Goal: Task Accomplishment & Management: Manage account settings

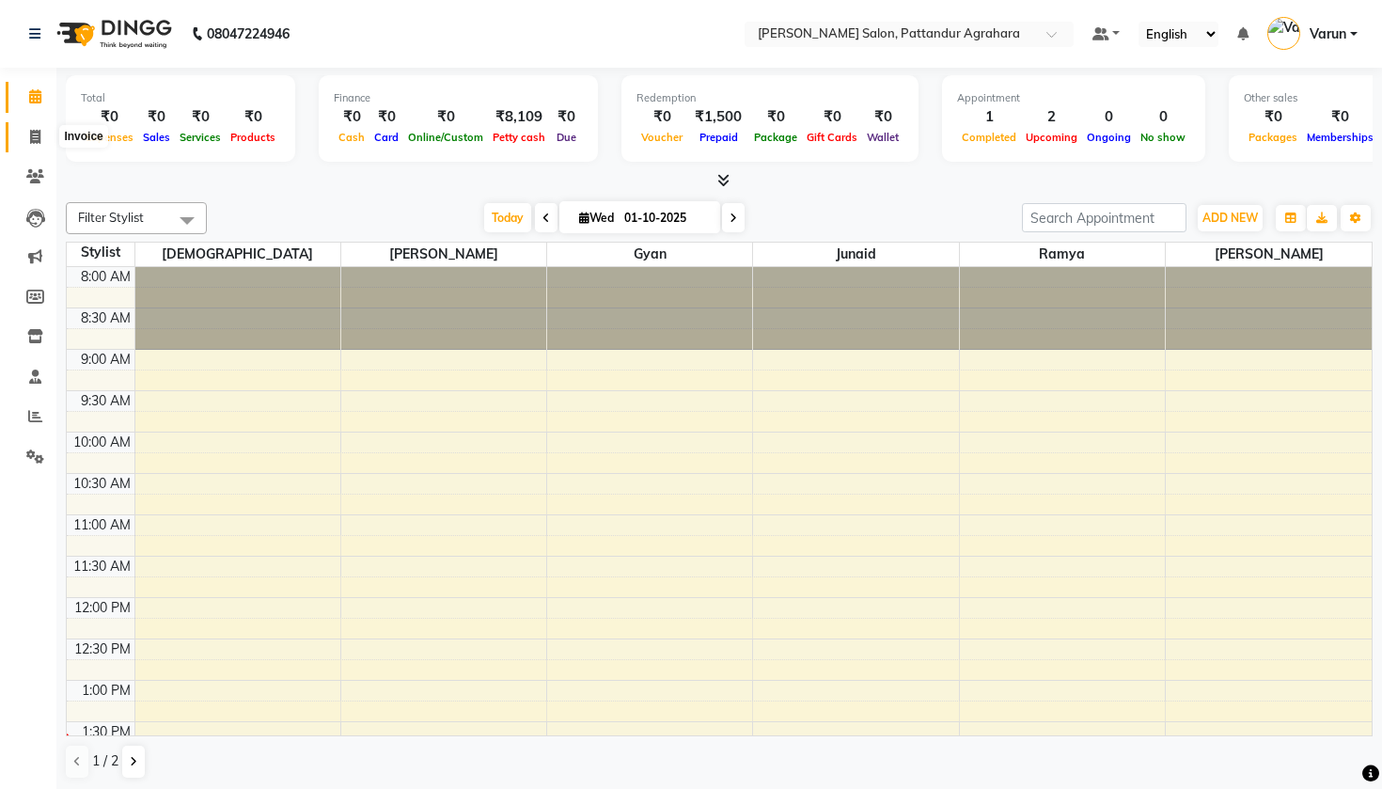
click at [39, 133] on icon at bounding box center [35, 137] width 10 height 14
select select "service"
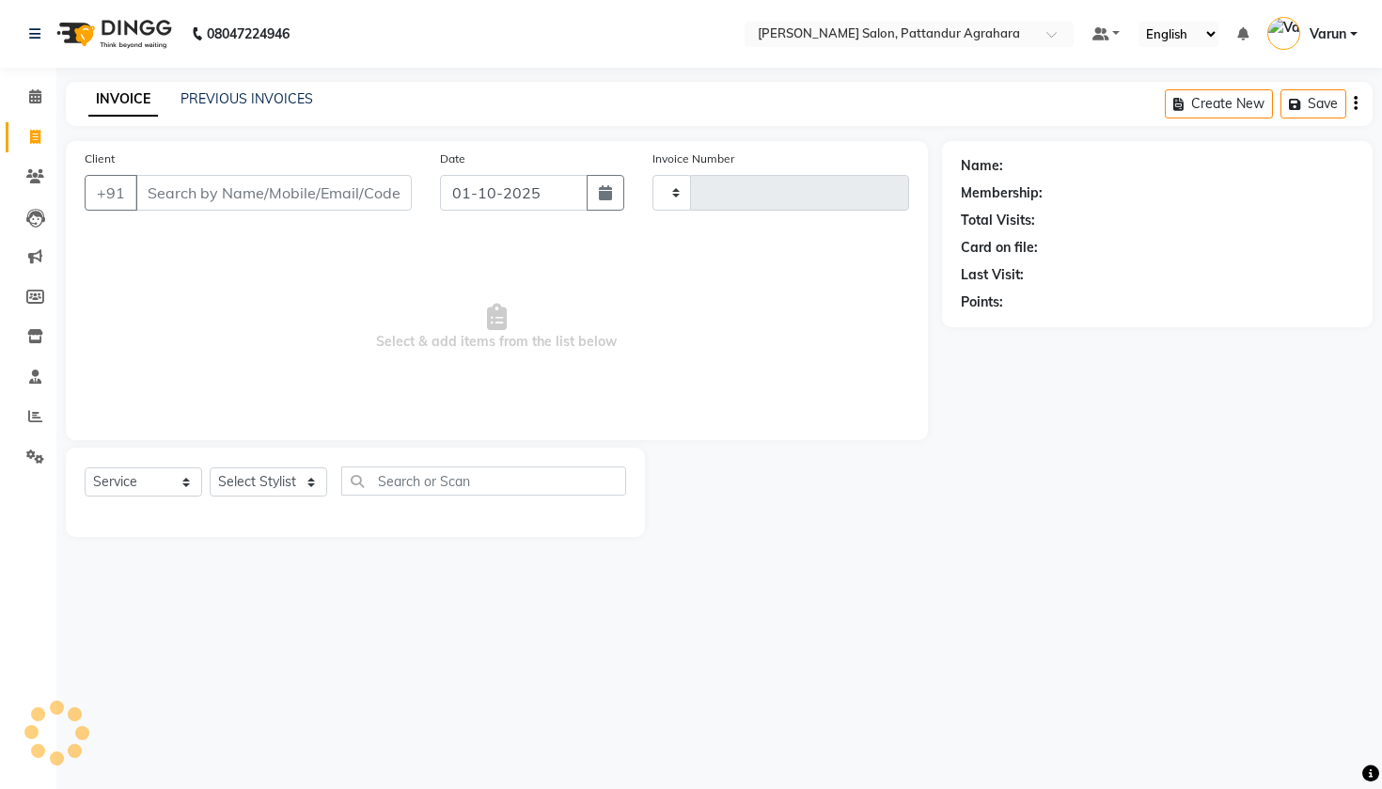
type input "0091"
select select "9009"
click at [360, 204] on input "Client" at bounding box center [273, 193] width 276 height 36
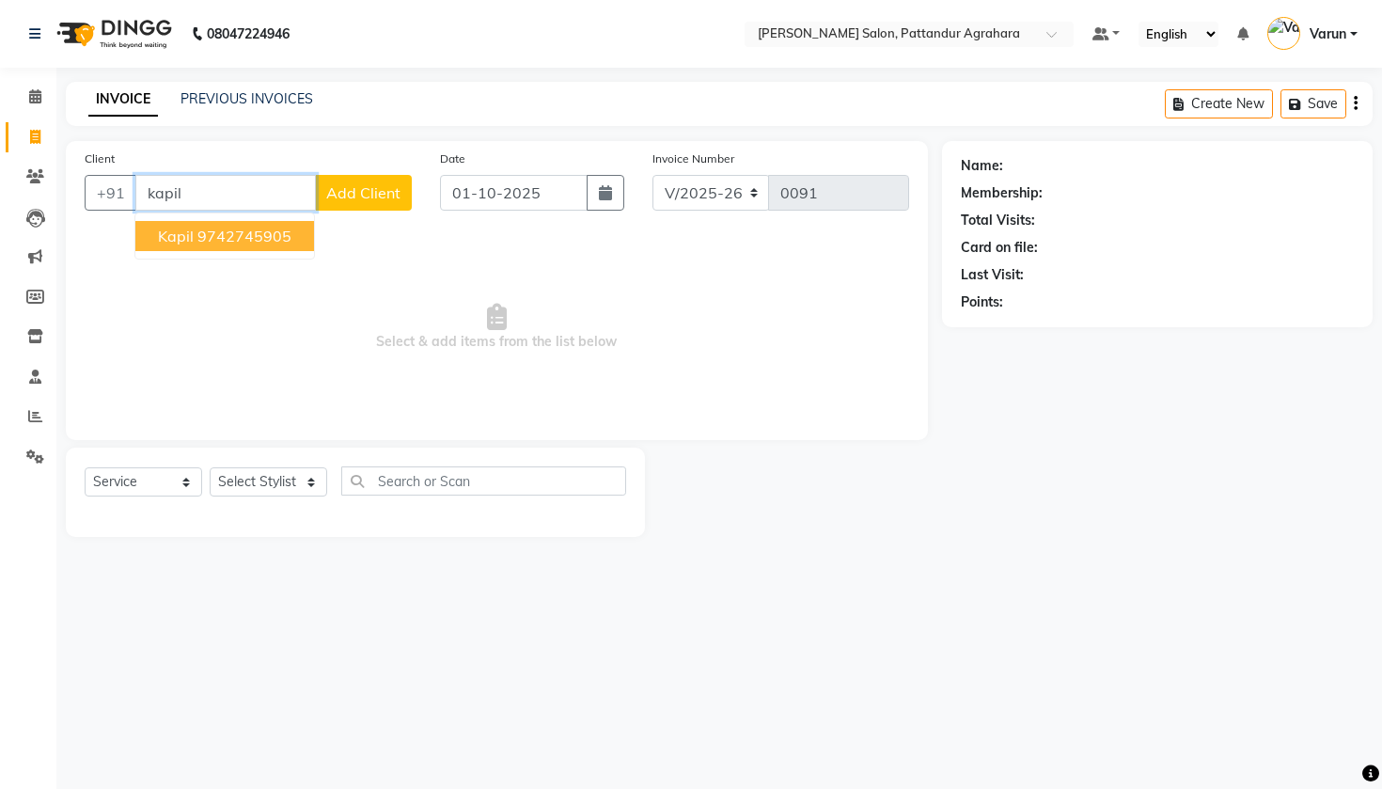
click at [262, 234] on ngb-highlight "9742745905" at bounding box center [244, 235] width 94 height 19
type input "9742745905"
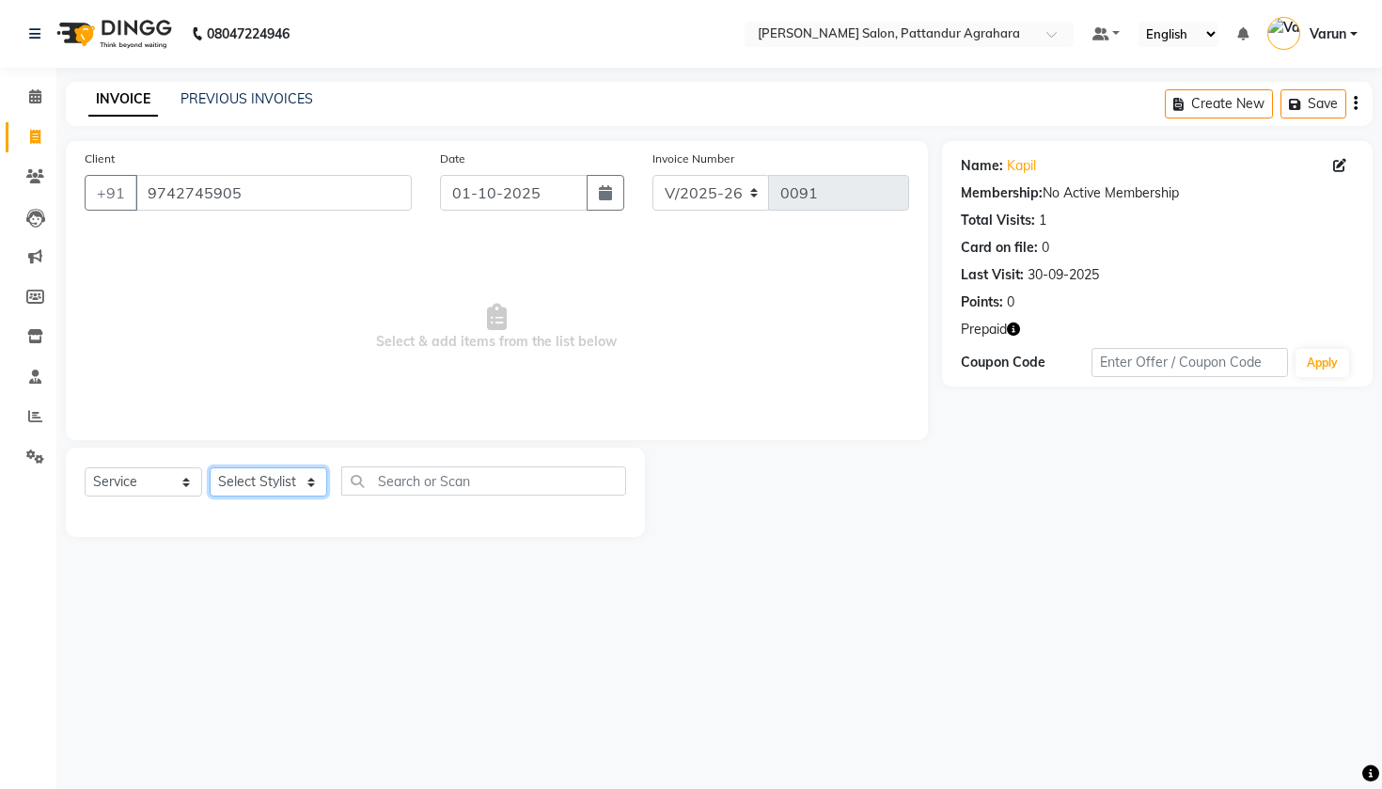
select select "91481"
click at [389, 485] on input "text" at bounding box center [483, 480] width 285 height 29
type input "s"
type input "m"
type input "body"
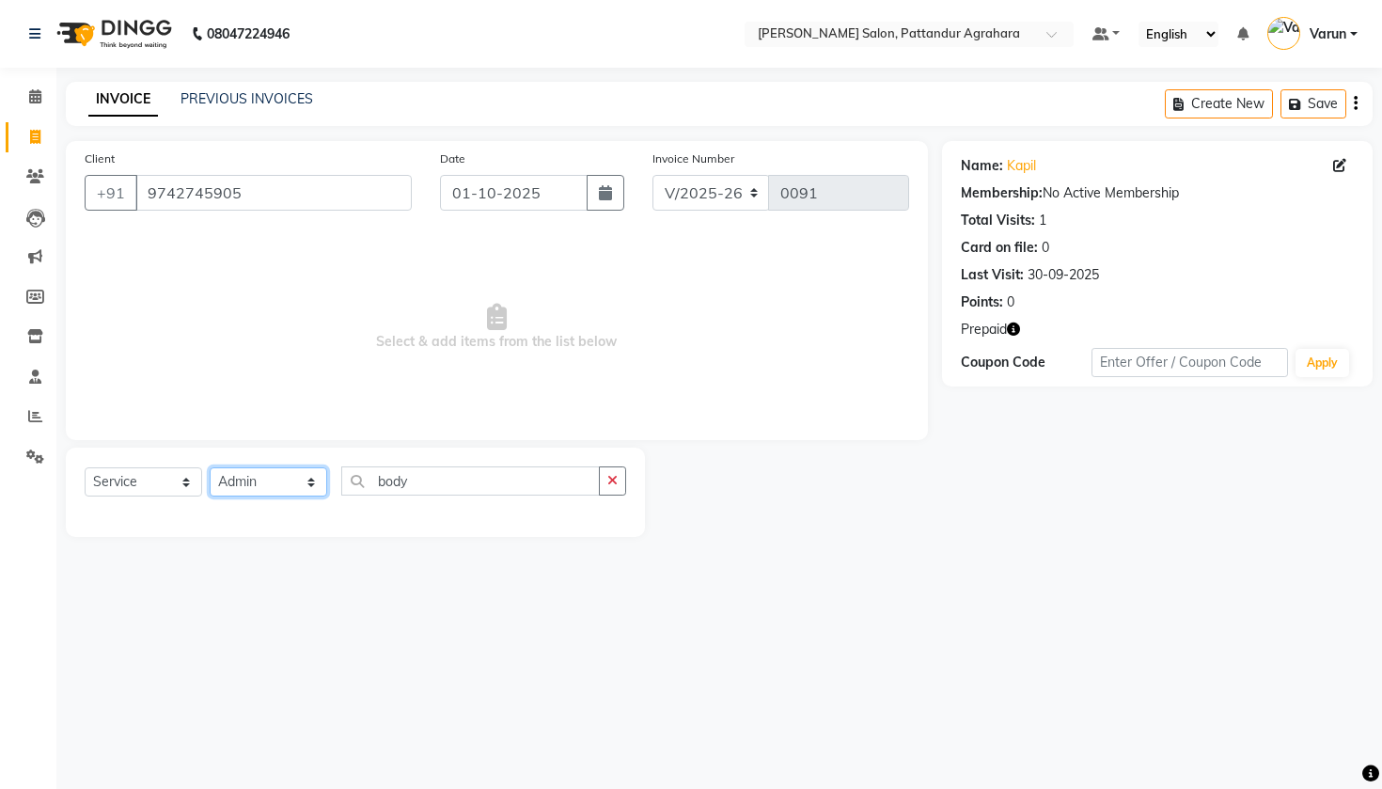
select select "91495"
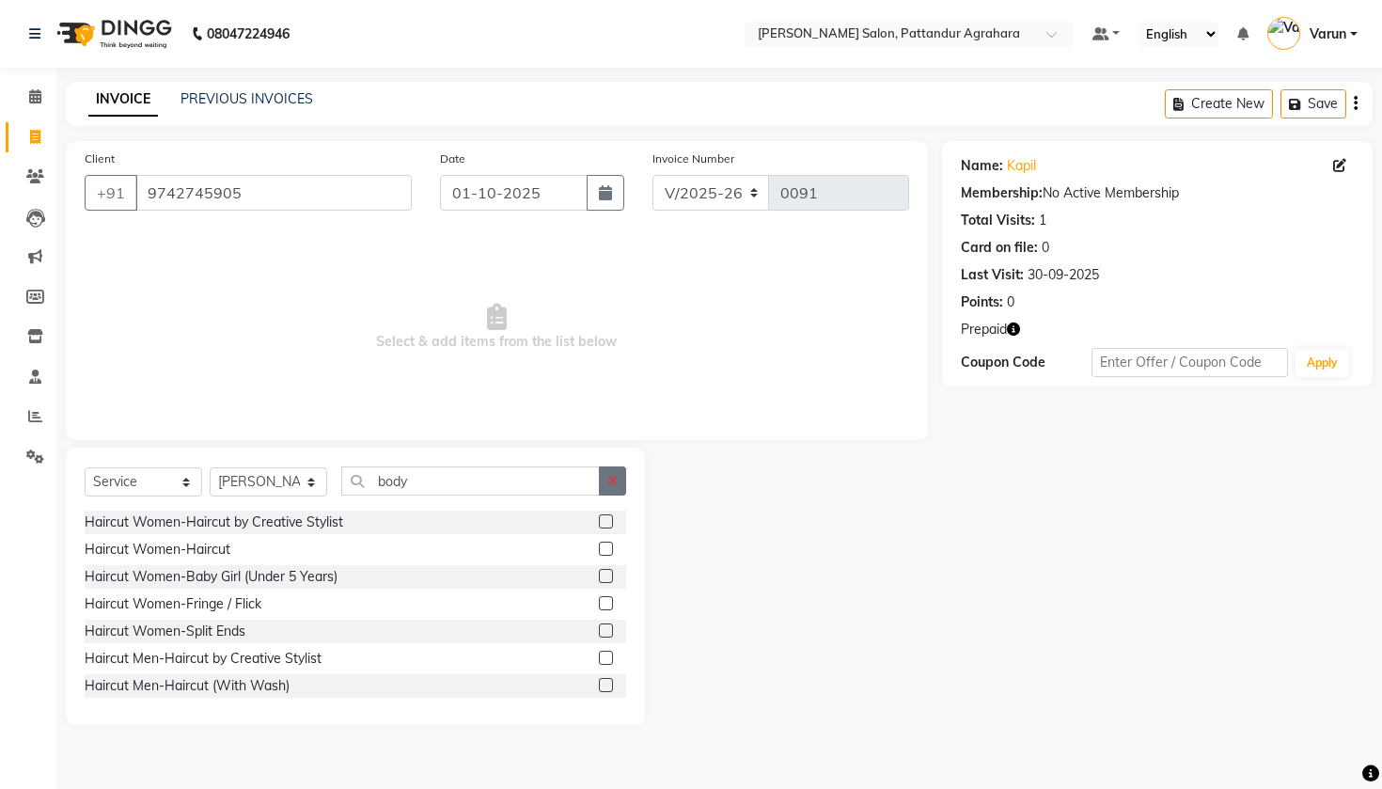
click at [617, 486] on icon "button" at bounding box center [612, 480] width 10 height 13
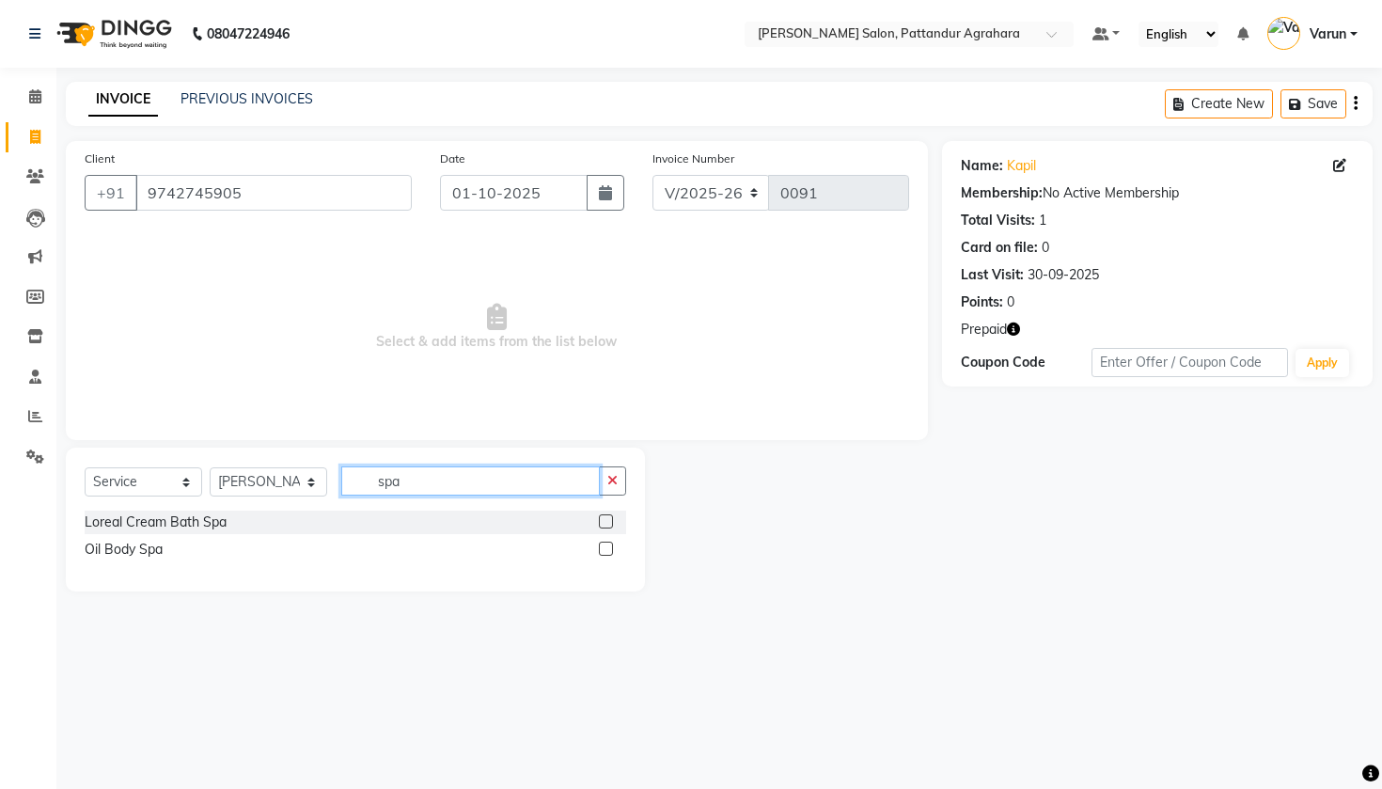
type input "spa"
click at [605, 549] on label at bounding box center [606, 548] width 14 height 14
click at [605, 549] on input "checkbox" at bounding box center [605, 549] width 12 height 12
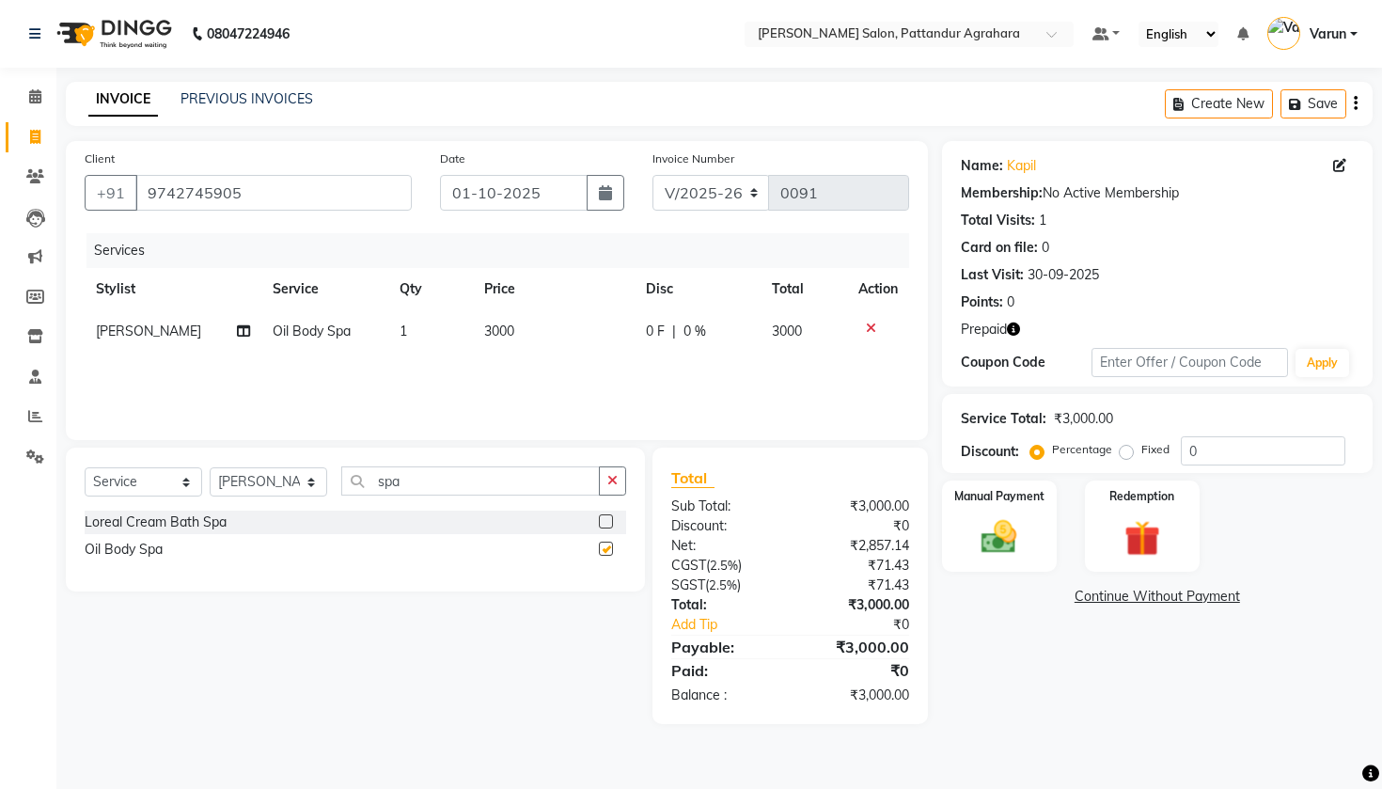
checkbox input "false"
click at [399, 332] on span "1" at bounding box center [403, 330] width 8 height 17
select select "91495"
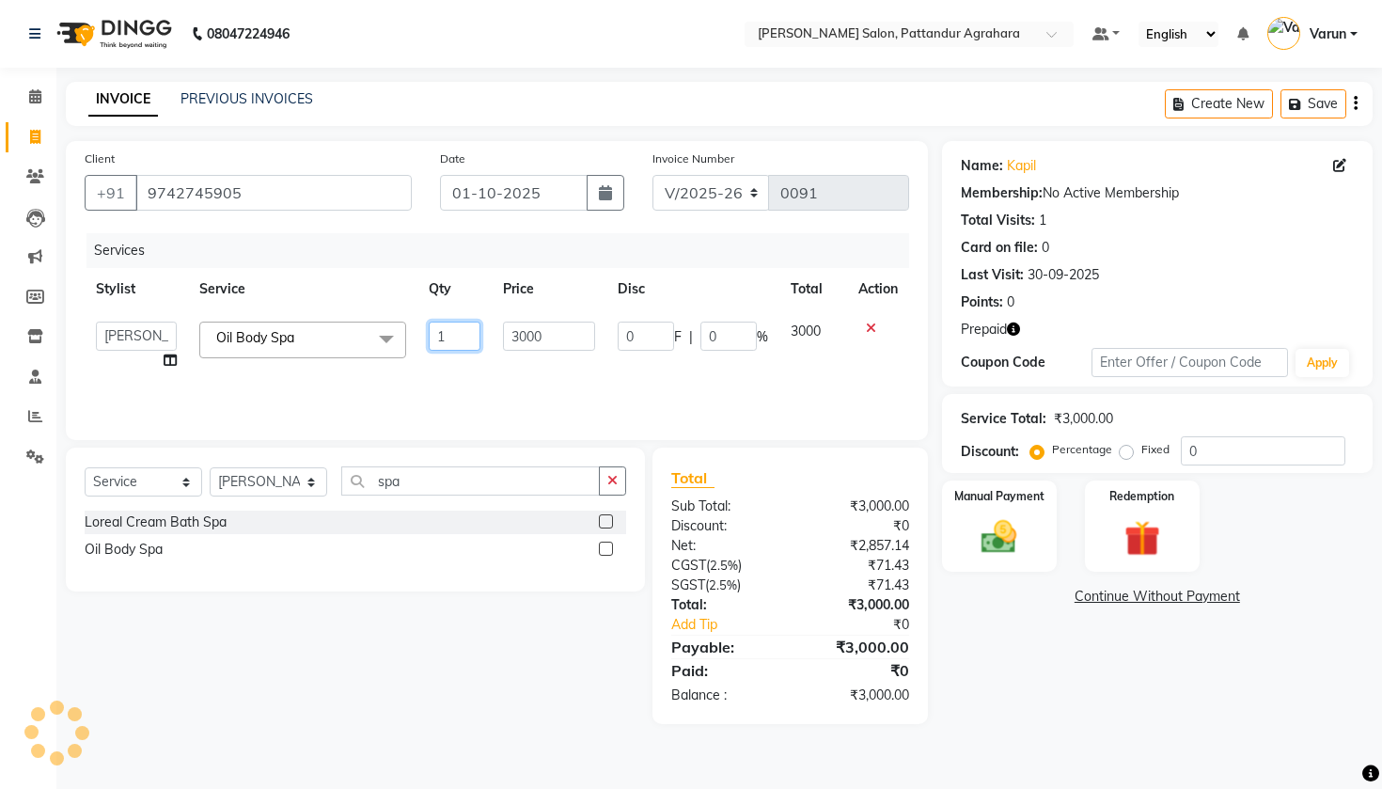
click at [465, 337] on input "1" at bounding box center [455, 335] width 52 height 29
type input "2"
click at [376, 618] on div "Select Service Product Membership Package Voucher Prepaid Gift Card Select Styl…" at bounding box center [348, 585] width 593 height 276
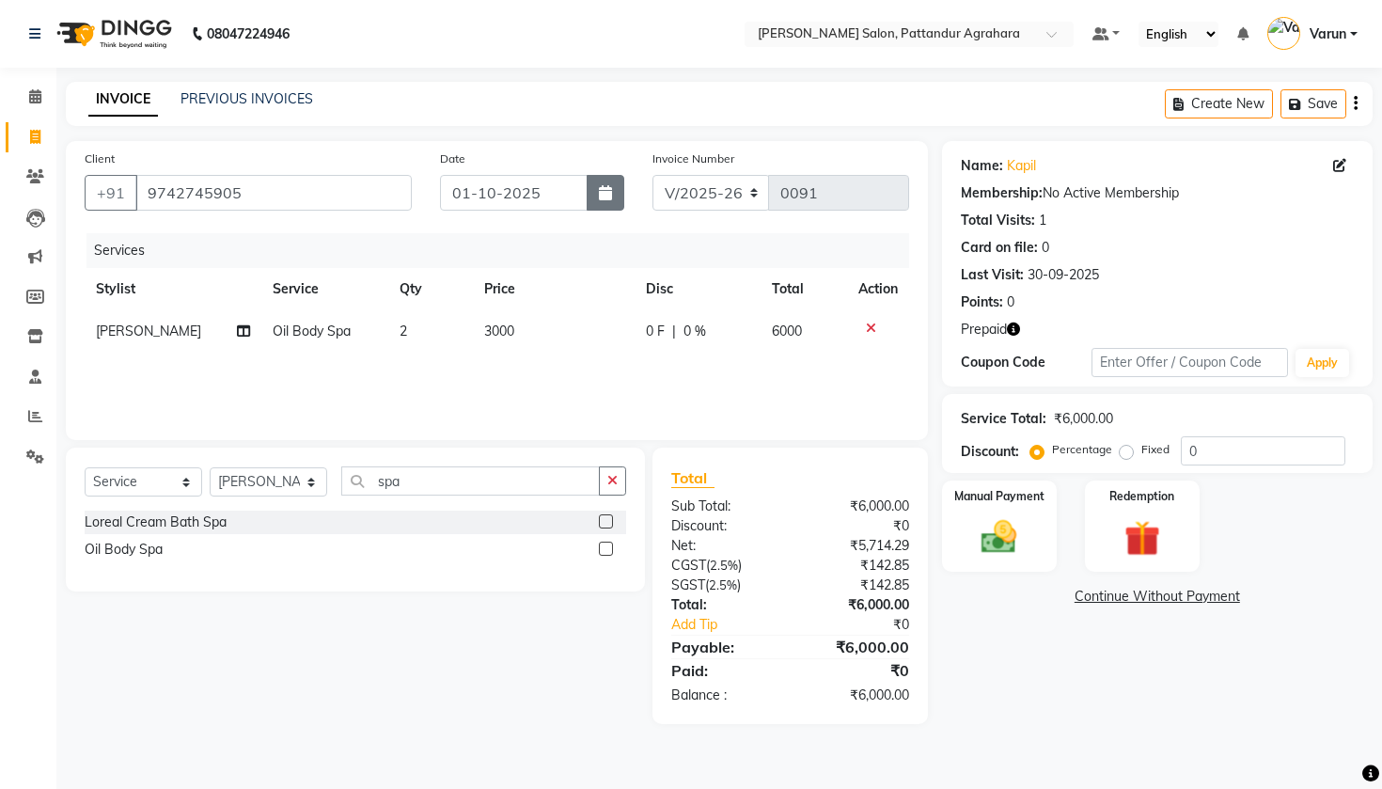
click at [604, 199] on icon "button" at bounding box center [605, 192] width 13 height 15
select select "10"
select select "2025"
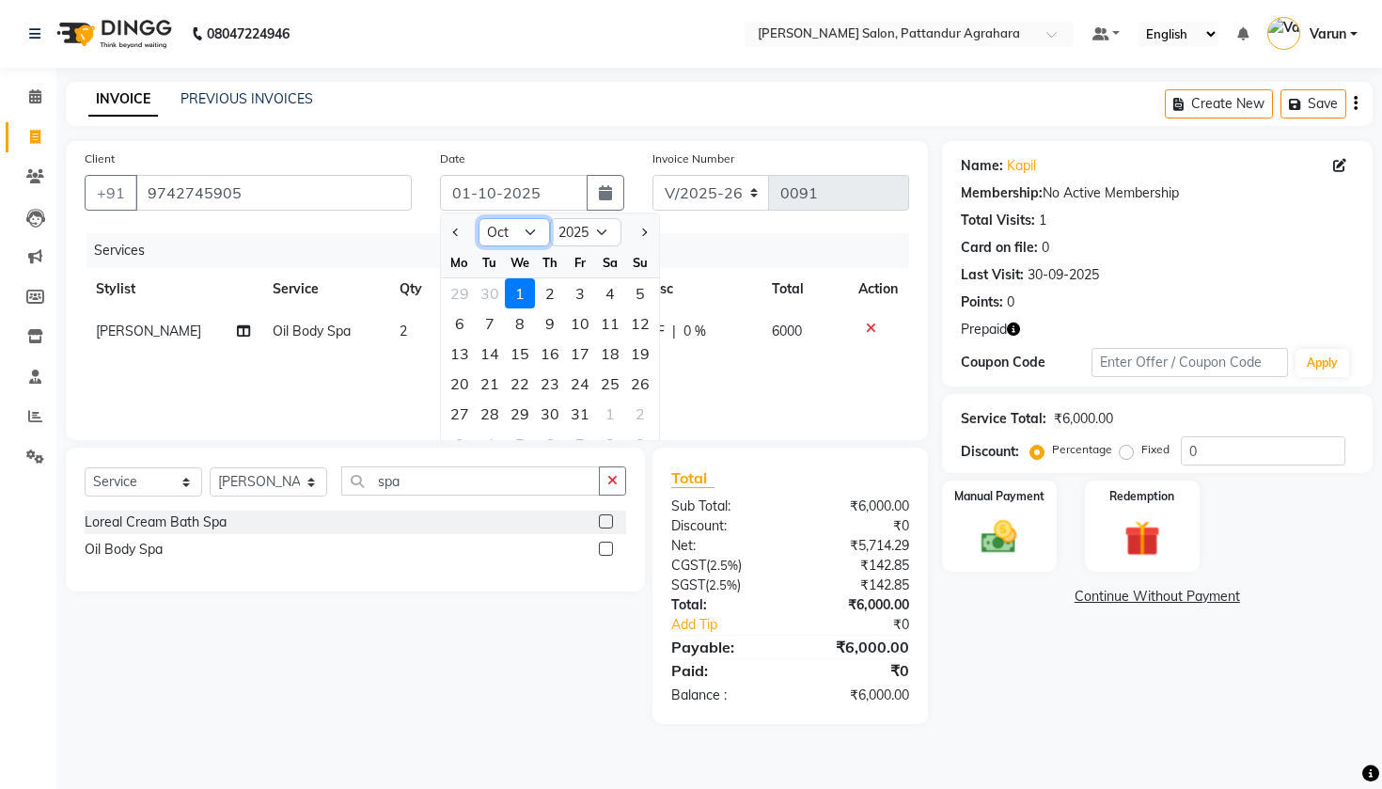
select select "9"
click at [497, 406] on div "30" at bounding box center [490, 413] width 30 height 30
type input "30-09-2025"
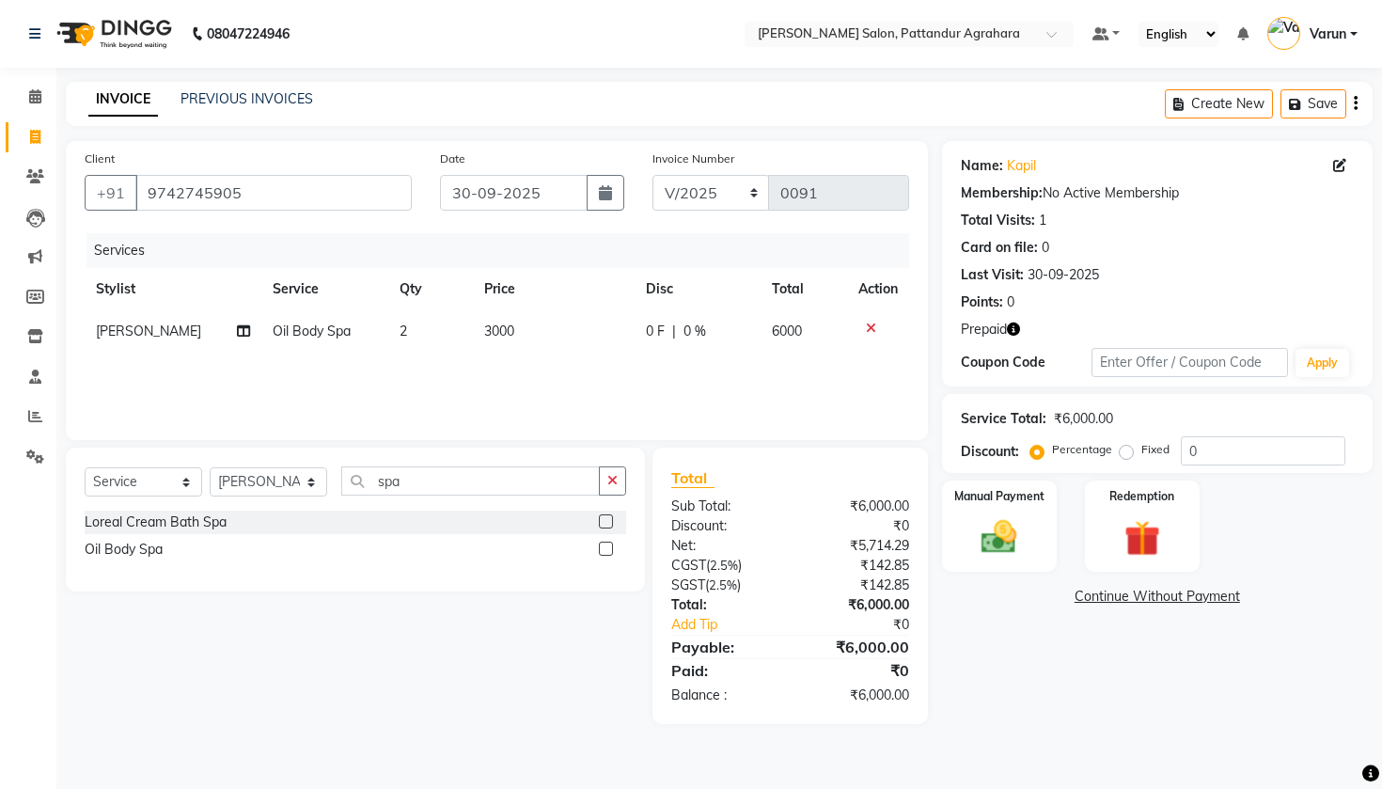
click at [505, 333] on span "3000" at bounding box center [499, 330] width 30 height 17
select select "91495"
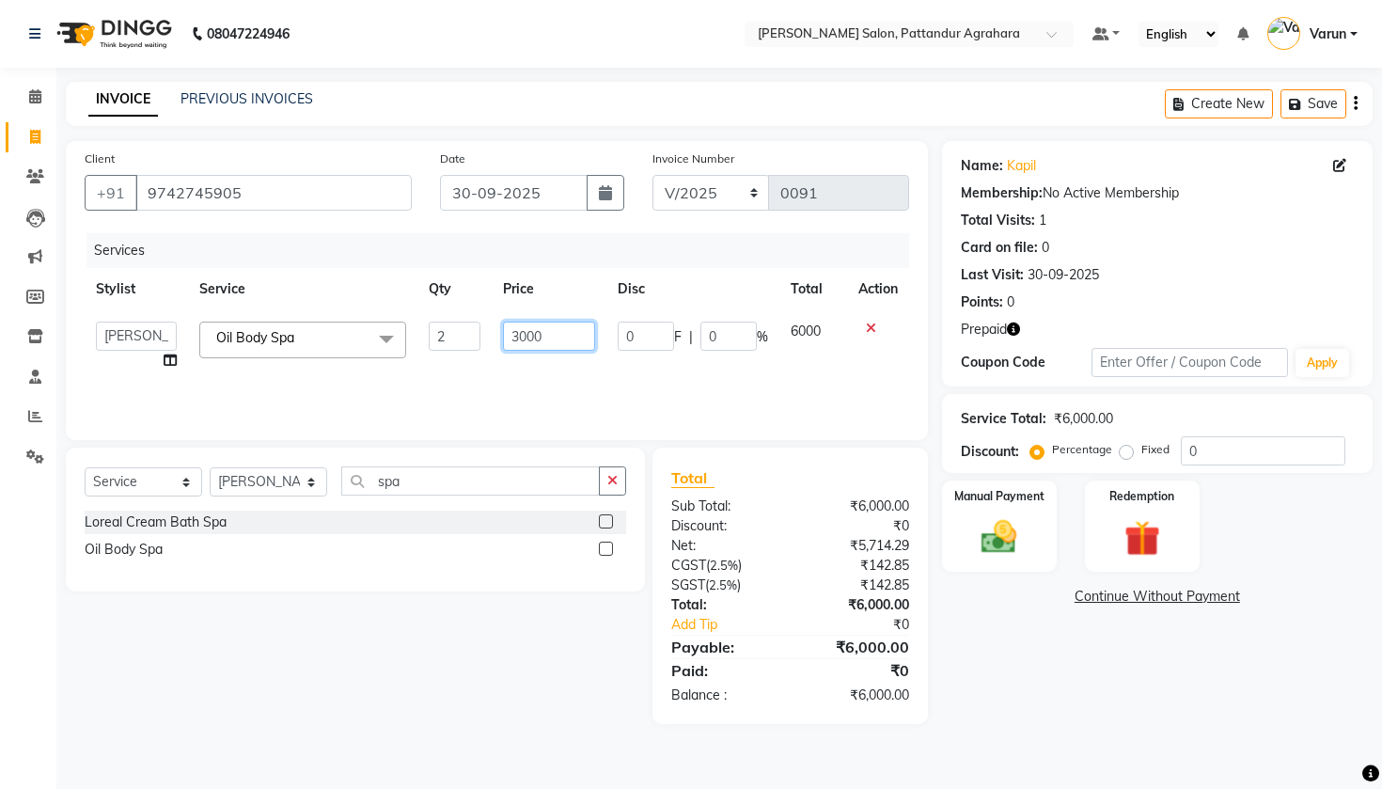
click at [573, 336] on input "3000" at bounding box center [549, 335] width 92 height 29
type input "3"
type input "2500"
click at [435, 690] on div "Select Service Product Membership Package Voucher Prepaid Gift Card Select Styl…" at bounding box center [348, 585] width 593 height 276
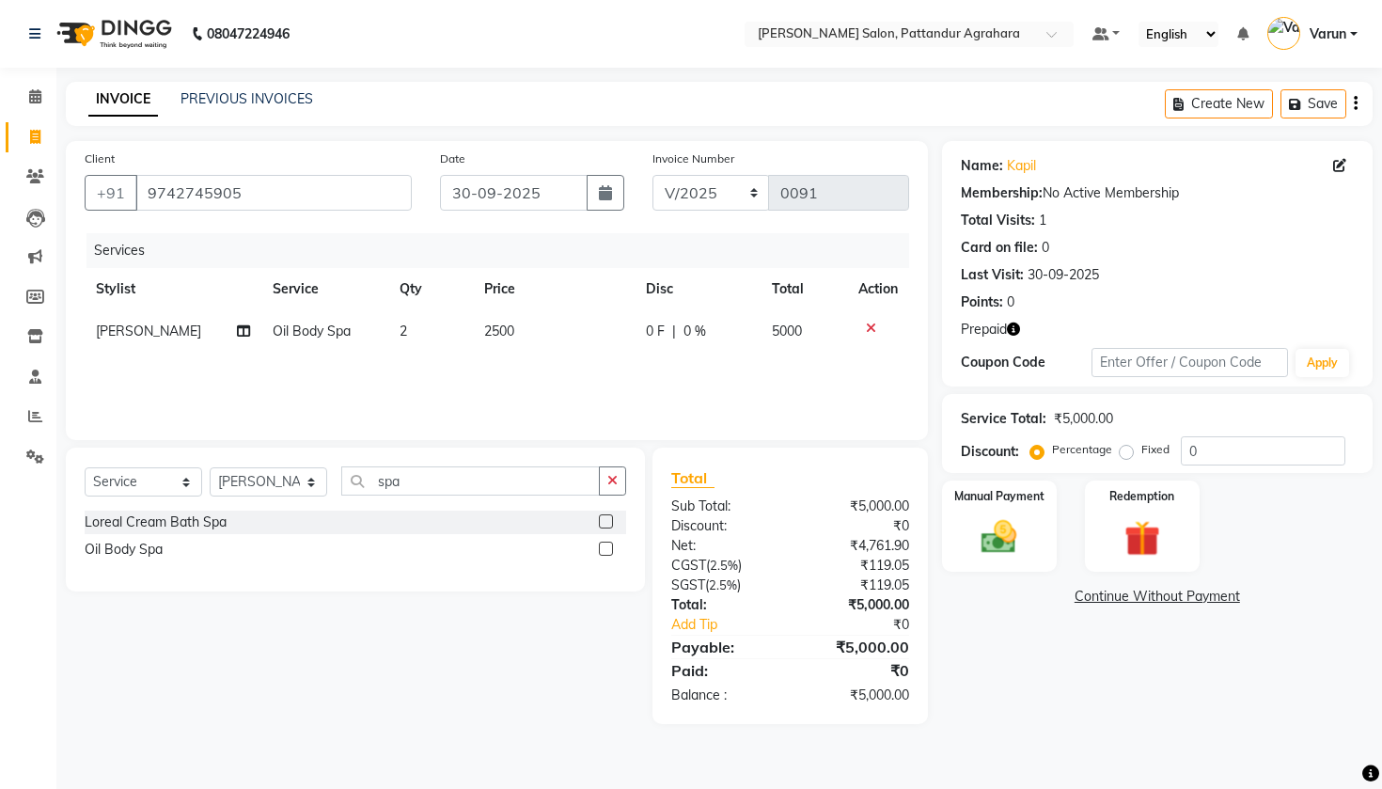
click at [403, 330] on td "2" at bounding box center [430, 331] width 85 height 42
select select "91495"
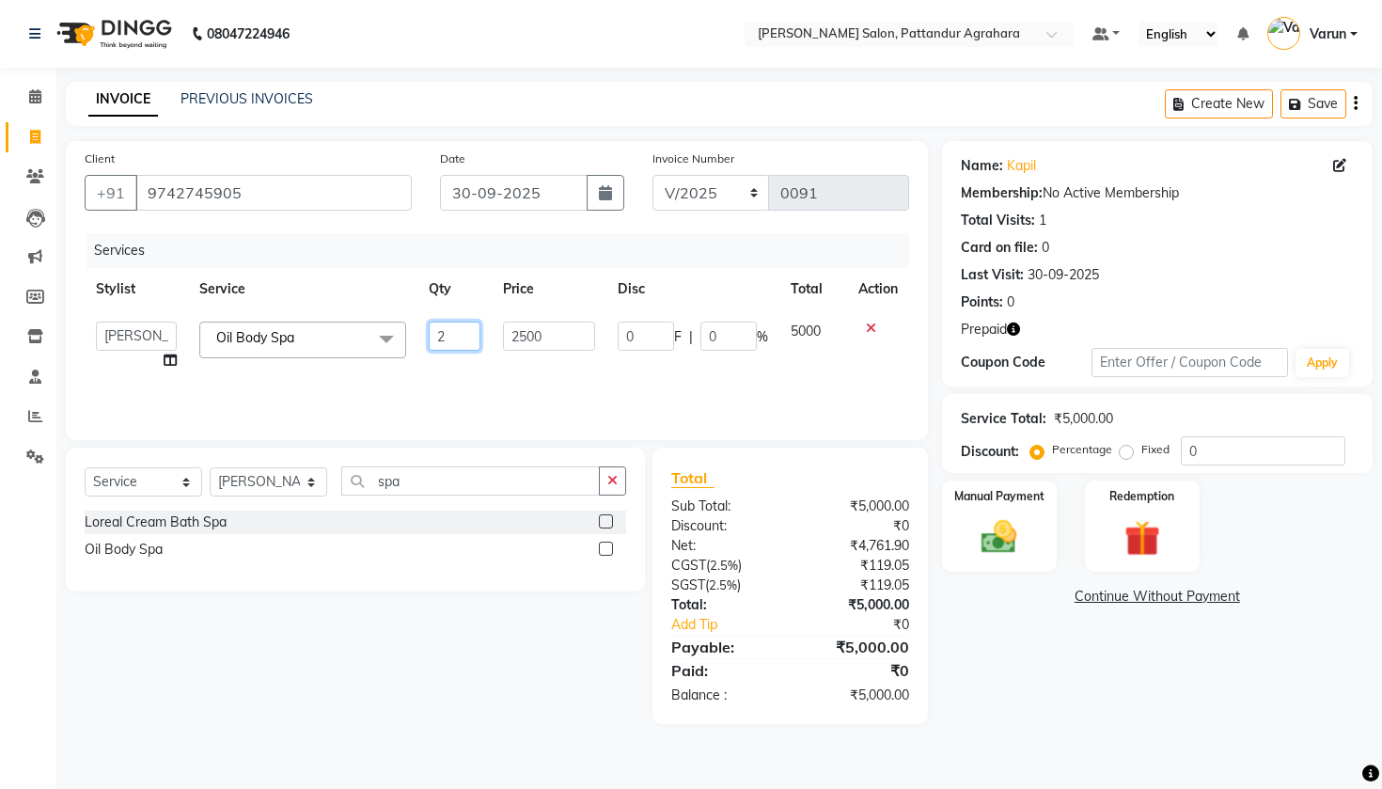
click at [456, 342] on input "2" at bounding box center [455, 335] width 52 height 29
type input "1"
click at [510, 357] on td "2500" at bounding box center [549, 345] width 115 height 71
select select "91495"
select select "92965"
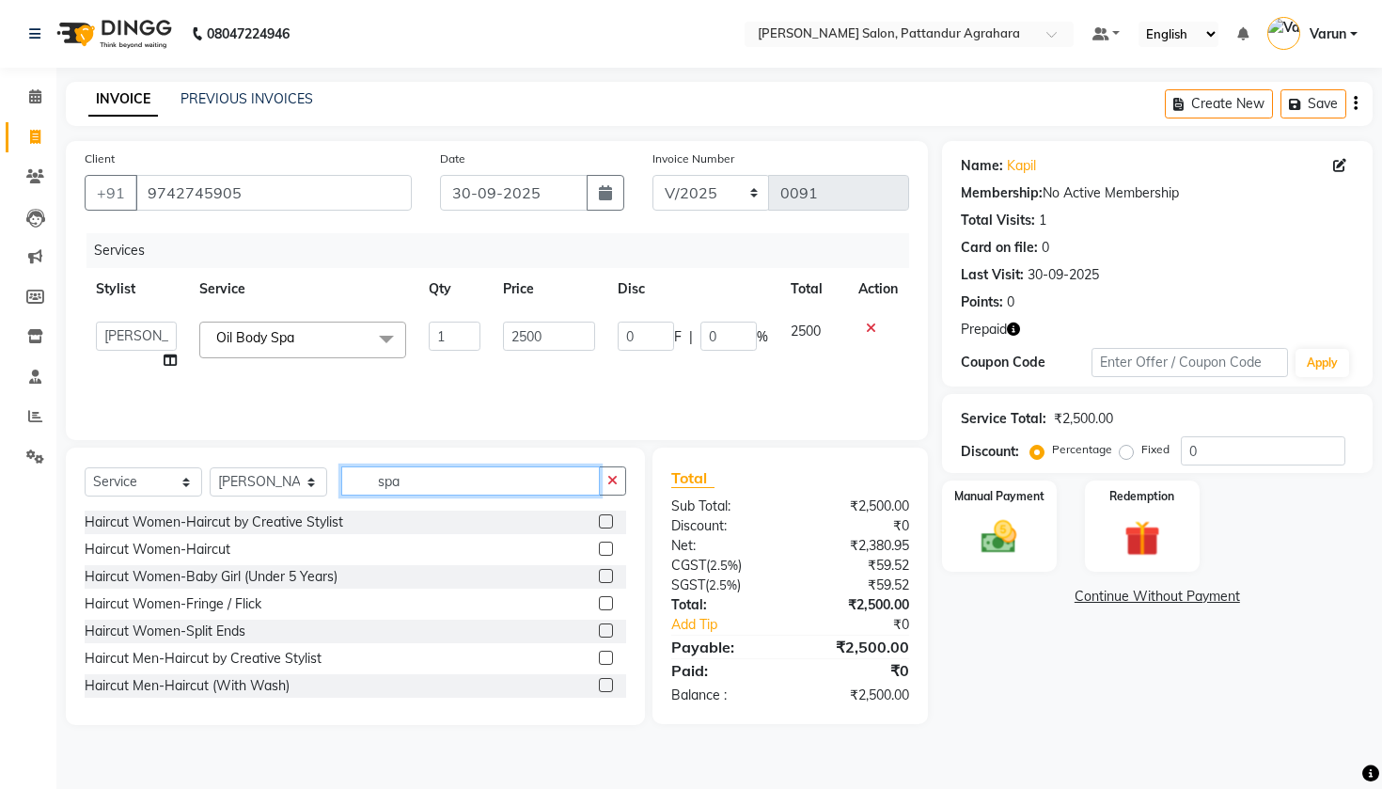
click at [490, 481] on input "spa" at bounding box center [470, 480] width 258 height 29
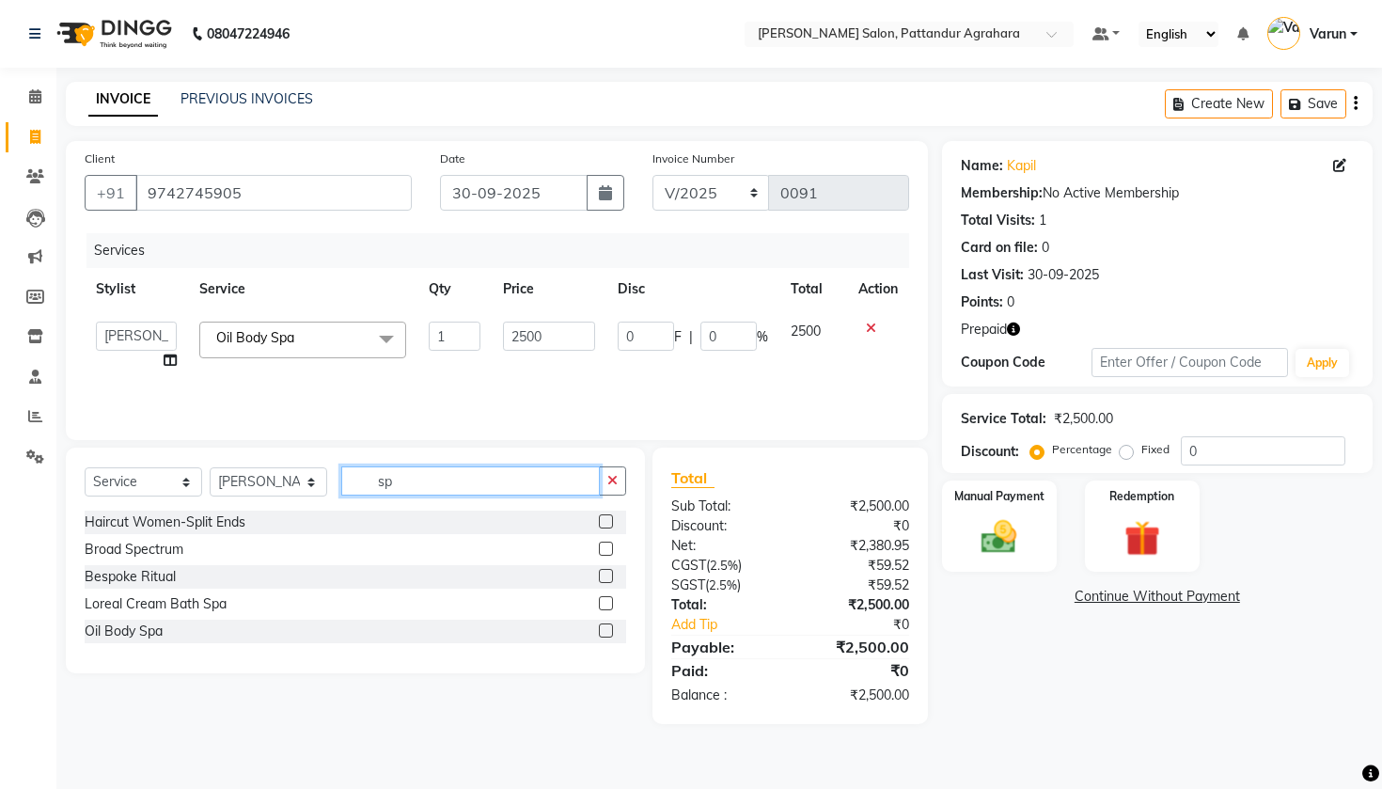
type input "s"
type input "oil"
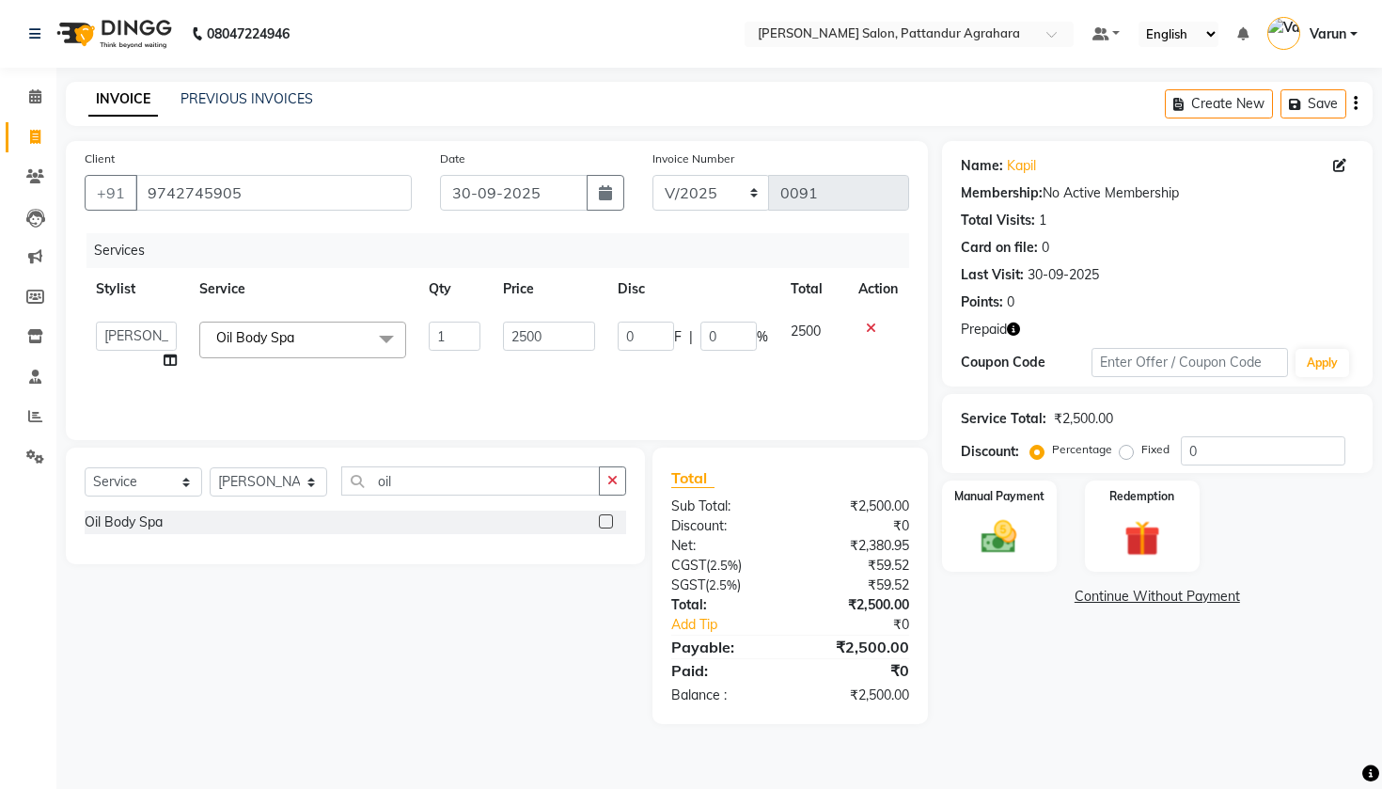
click at [610, 523] on label at bounding box center [606, 521] width 14 height 14
click at [610, 523] on input "checkbox" at bounding box center [605, 522] width 12 height 12
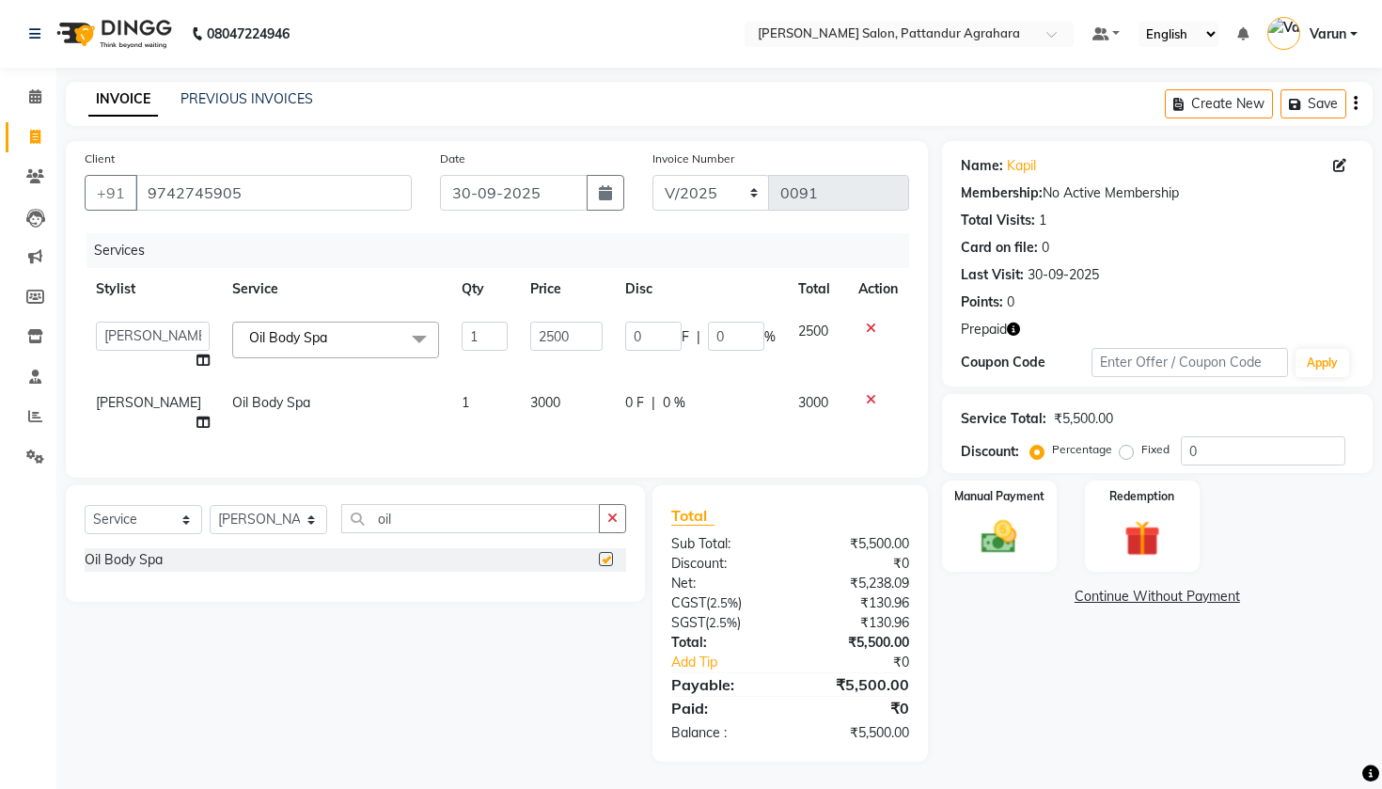
checkbox input "false"
click at [544, 401] on td "3000" at bounding box center [566, 413] width 94 height 62
select select "92965"
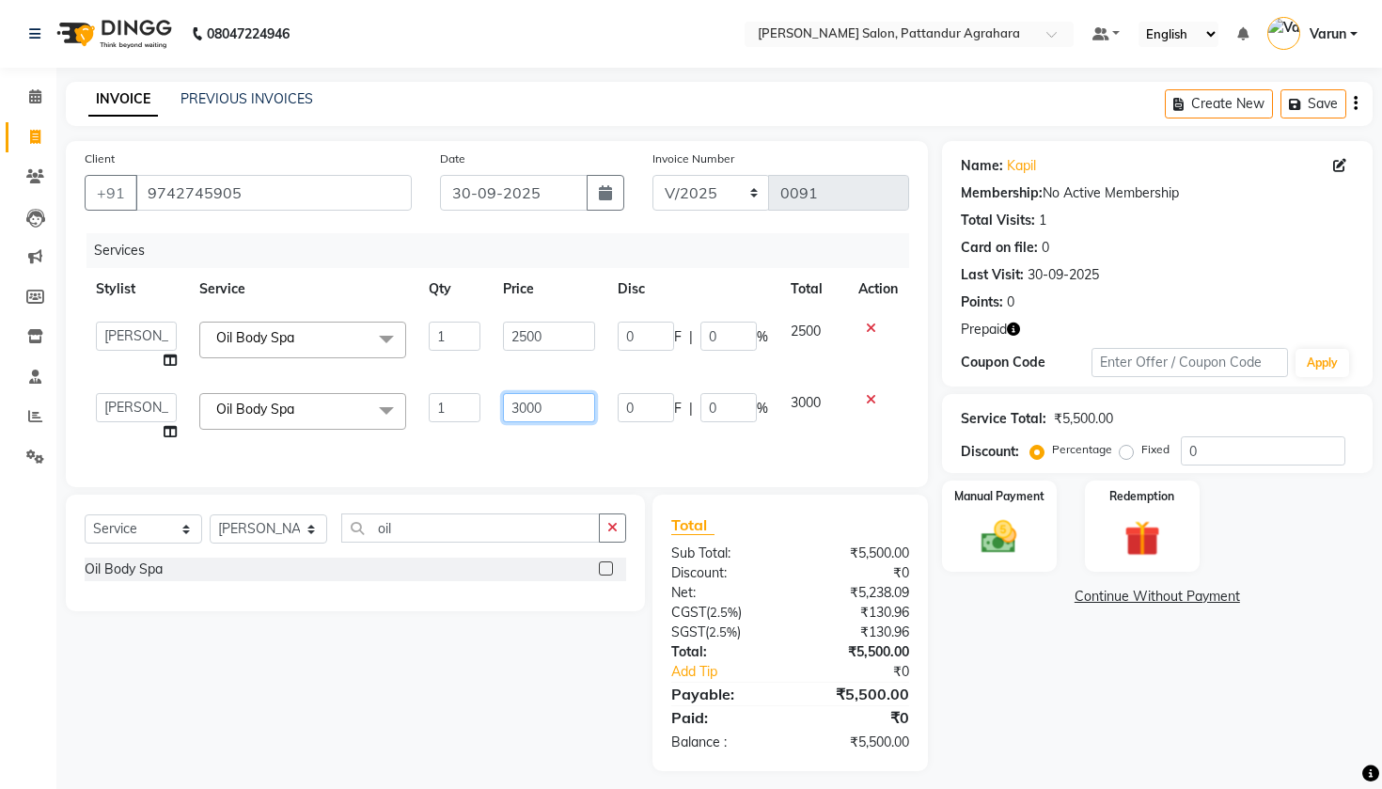
click at [570, 402] on input "3000" at bounding box center [549, 407] width 92 height 29
type input "3"
type input "2500"
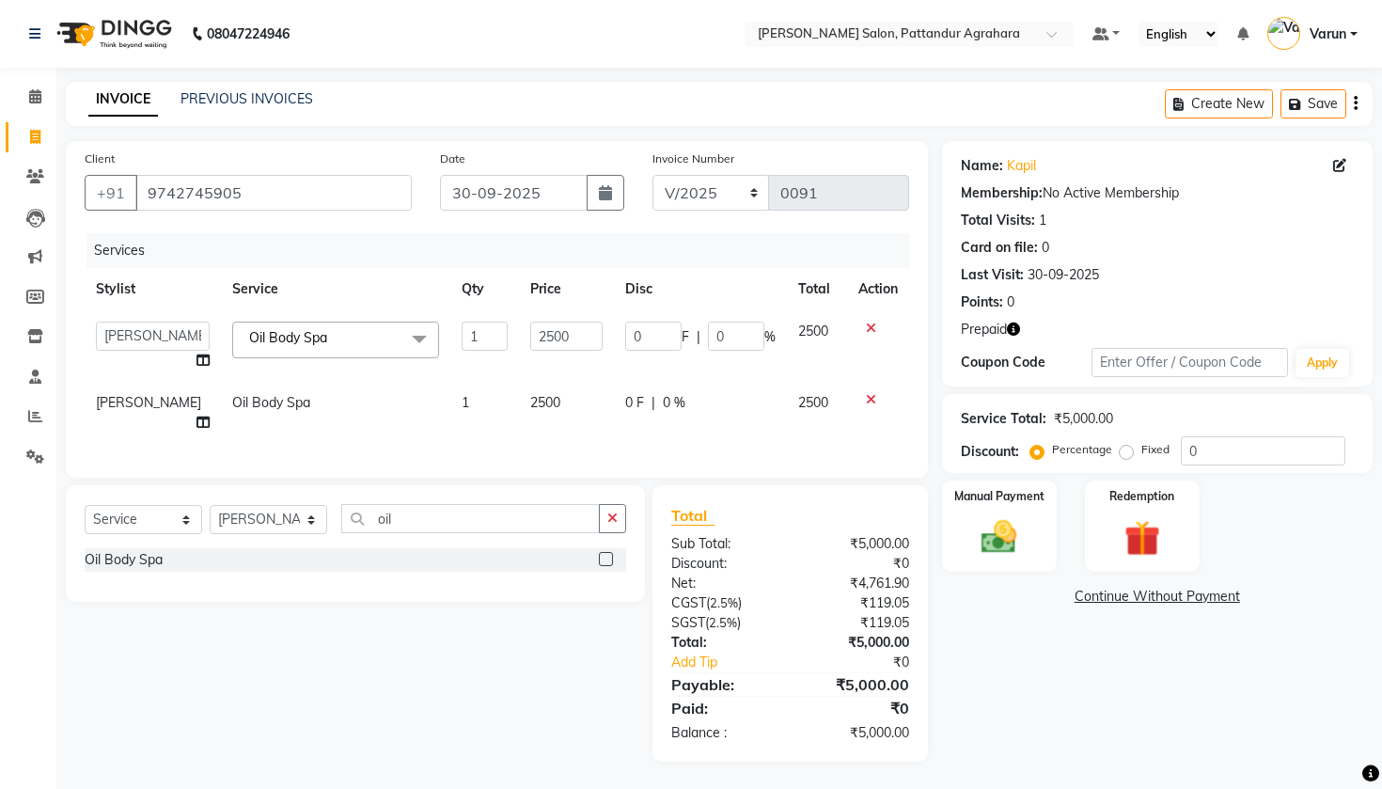
click at [545, 627] on div "Select Service Product Membership Package Voucher Prepaid Gift Card Select Styl…" at bounding box center [348, 623] width 593 height 276
click at [971, 558] on img at bounding box center [999, 537] width 60 height 42
click at [1128, 608] on span "CASH" at bounding box center [1134, 597] width 40 height 22
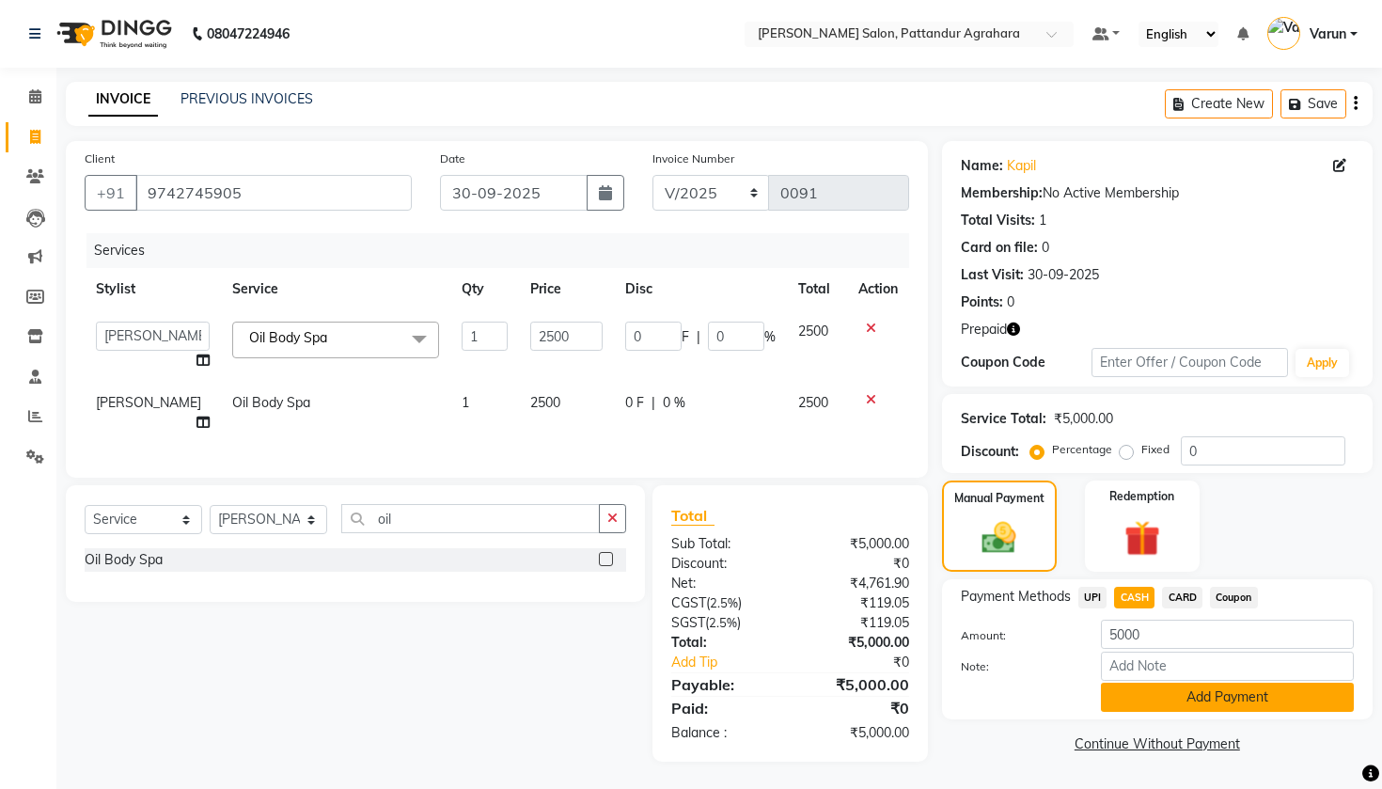
click at [1161, 711] on button "Add Payment" at bounding box center [1227, 696] width 253 height 29
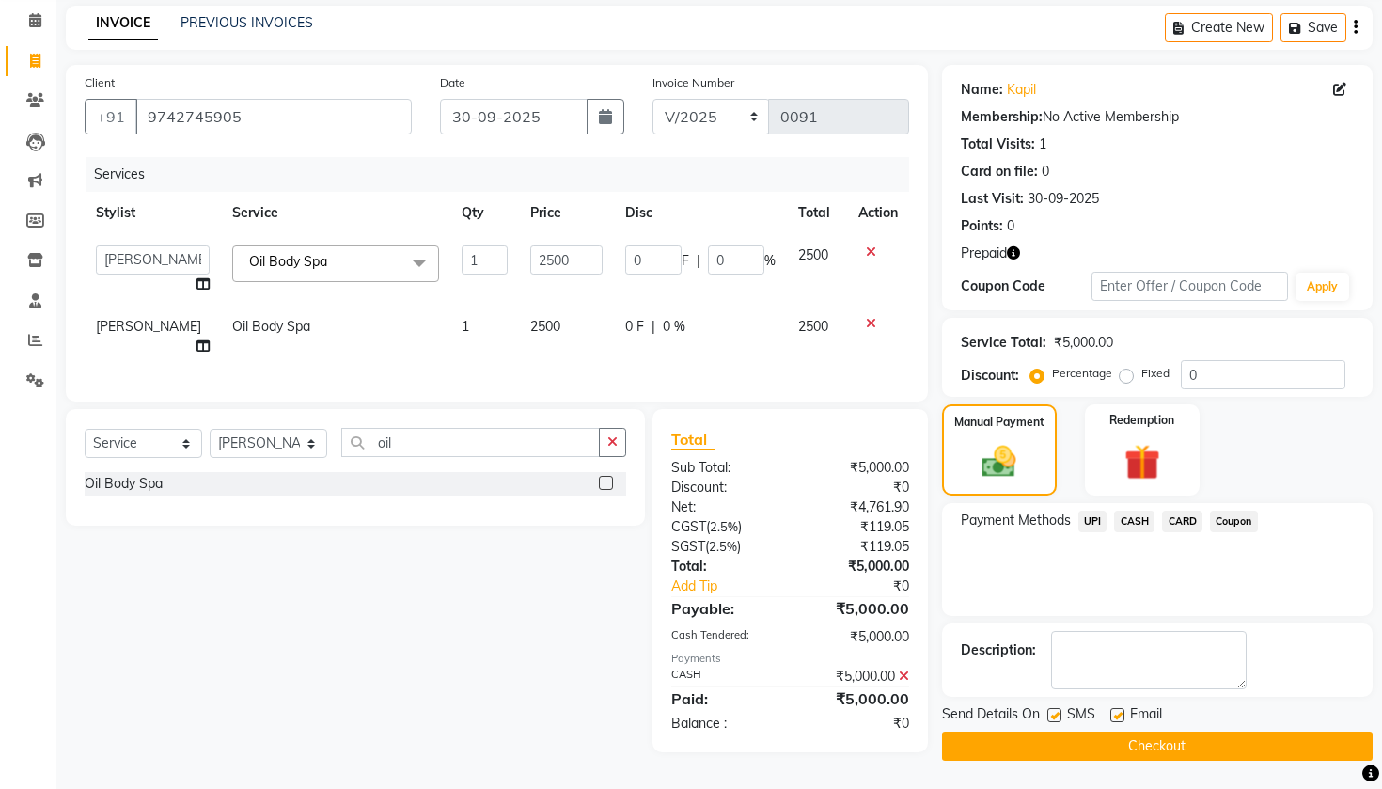
scroll to position [97, 0]
click at [1134, 523] on span "CASH" at bounding box center [1134, 521] width 40 height 22
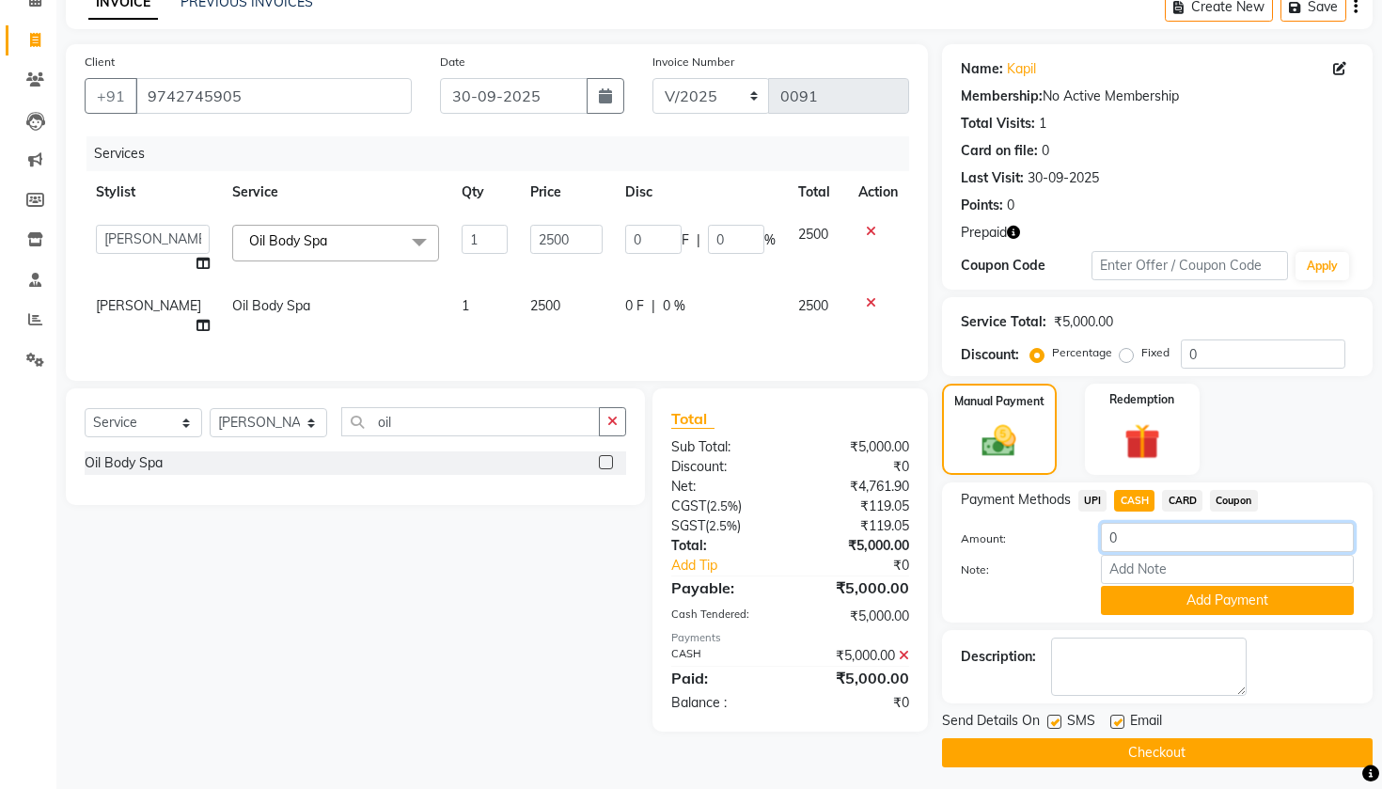
click at [1174, 551] on input "0" at bounding box center [1227, 537] width 253 height 29
type input "5000"
click at [1206, 615] on button "Add Payment" at bounding box center [1227, 600] width 253 height 29
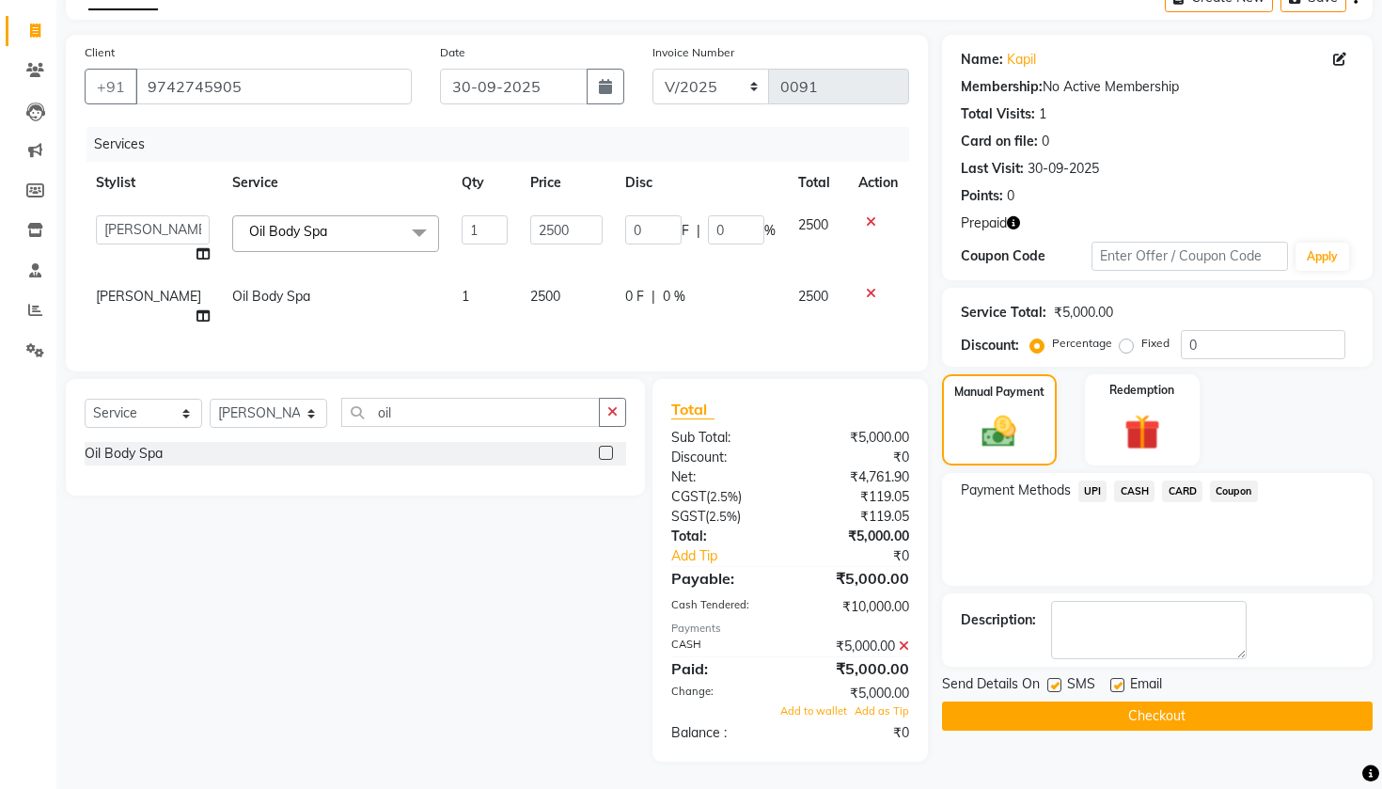
scroll to position [105, 0]
click at [1136, 731] on button "Checkout" at bounding box center [1157, 716] width 430 height 29
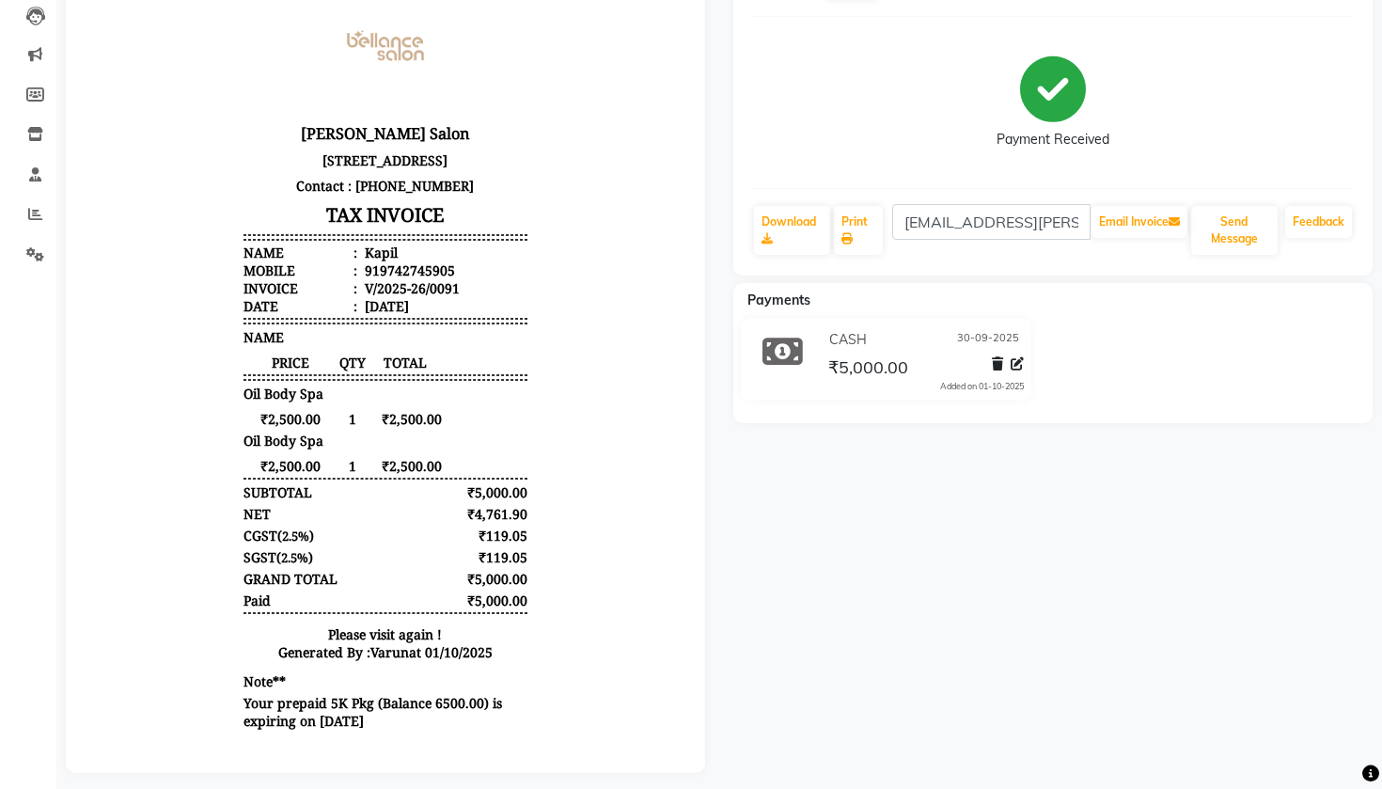
scroll to position [48, 0]
click at [773, 236] on link "Download" at bounding box center [792, 230] width 76 height 49
click at [25, 250] on span at bounding box center [35, 255] width 33 height 22
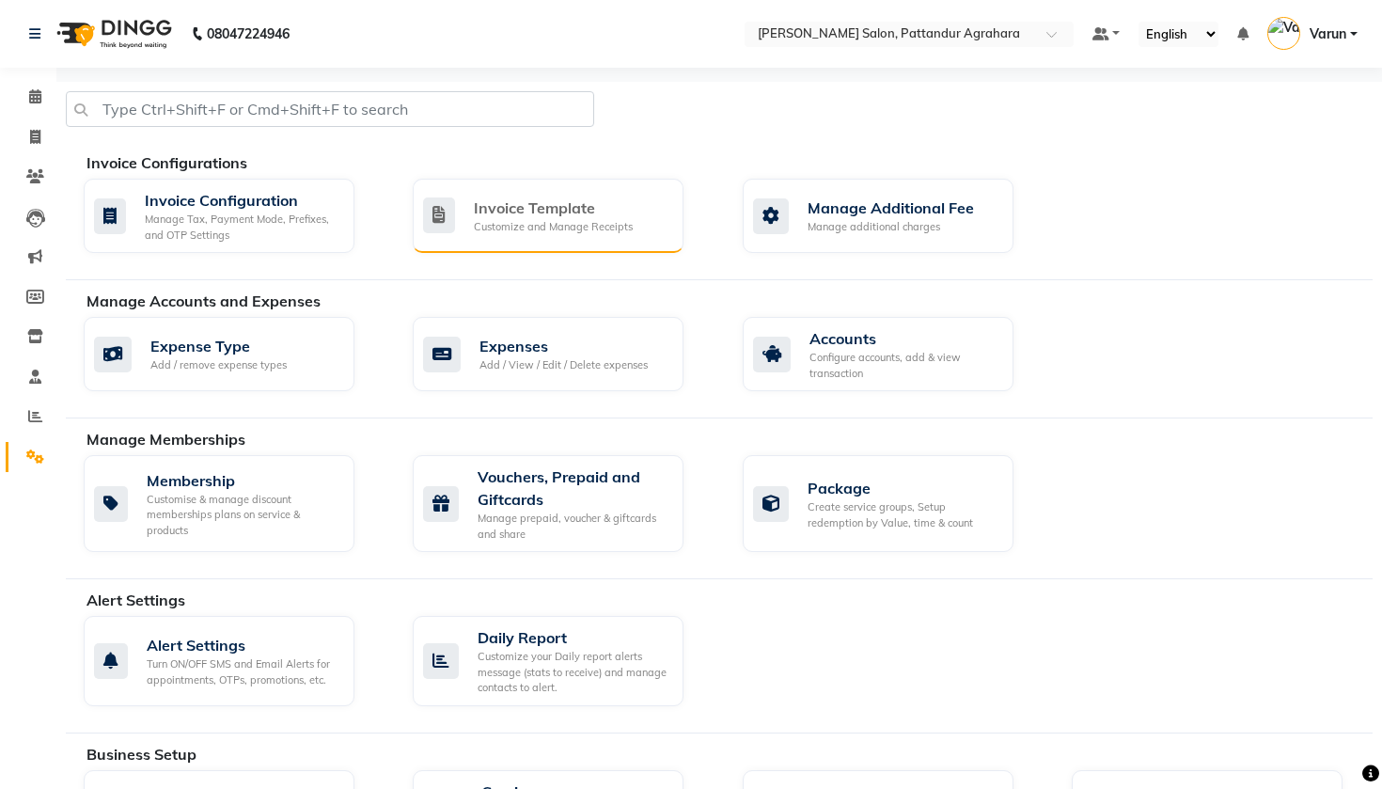
click at [495, 236] on div "Invoice Template Customize and Manage Receipts" at bounding box center [548, 216] width 271 height 74
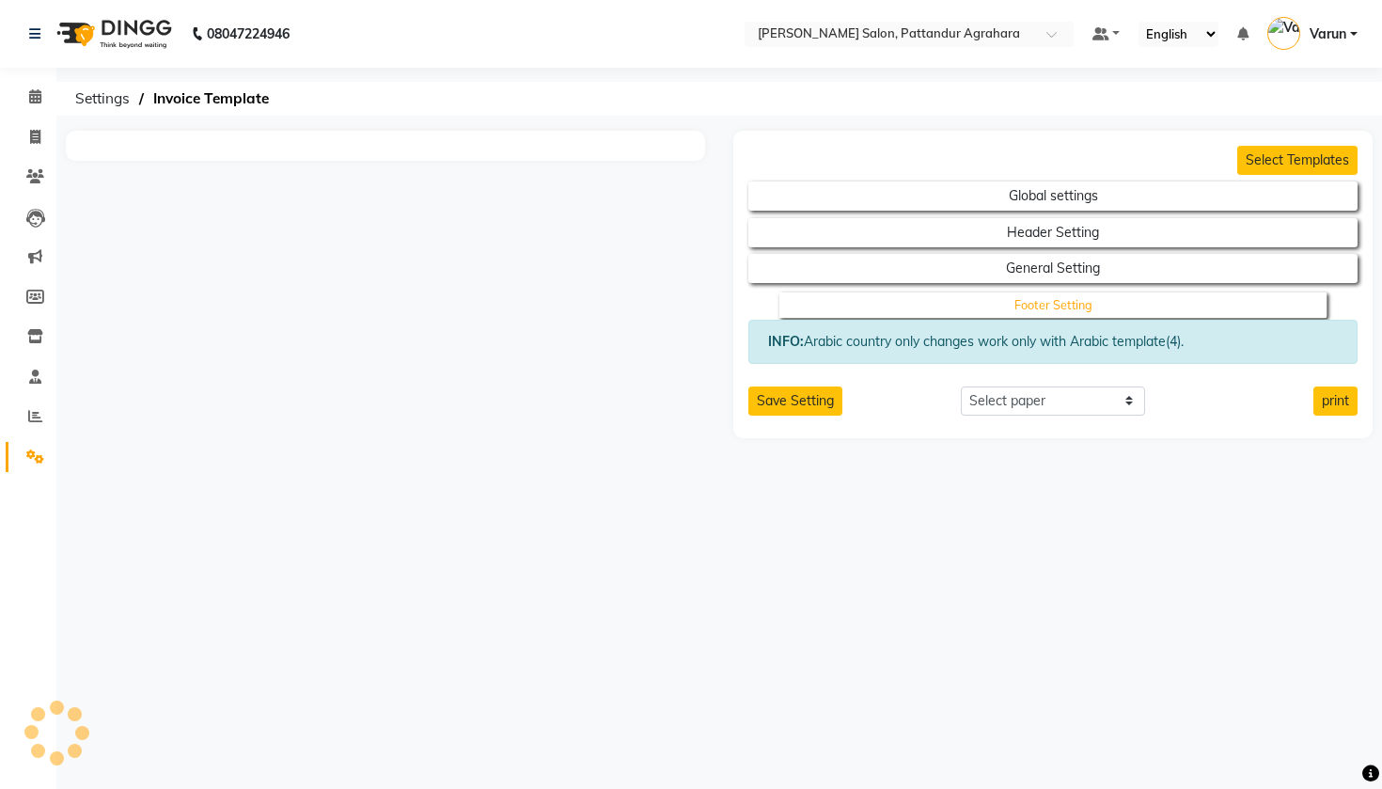
click at [945, 300] on button "Footer Setting" at bounding box center [1052, 304] width 548 height 26
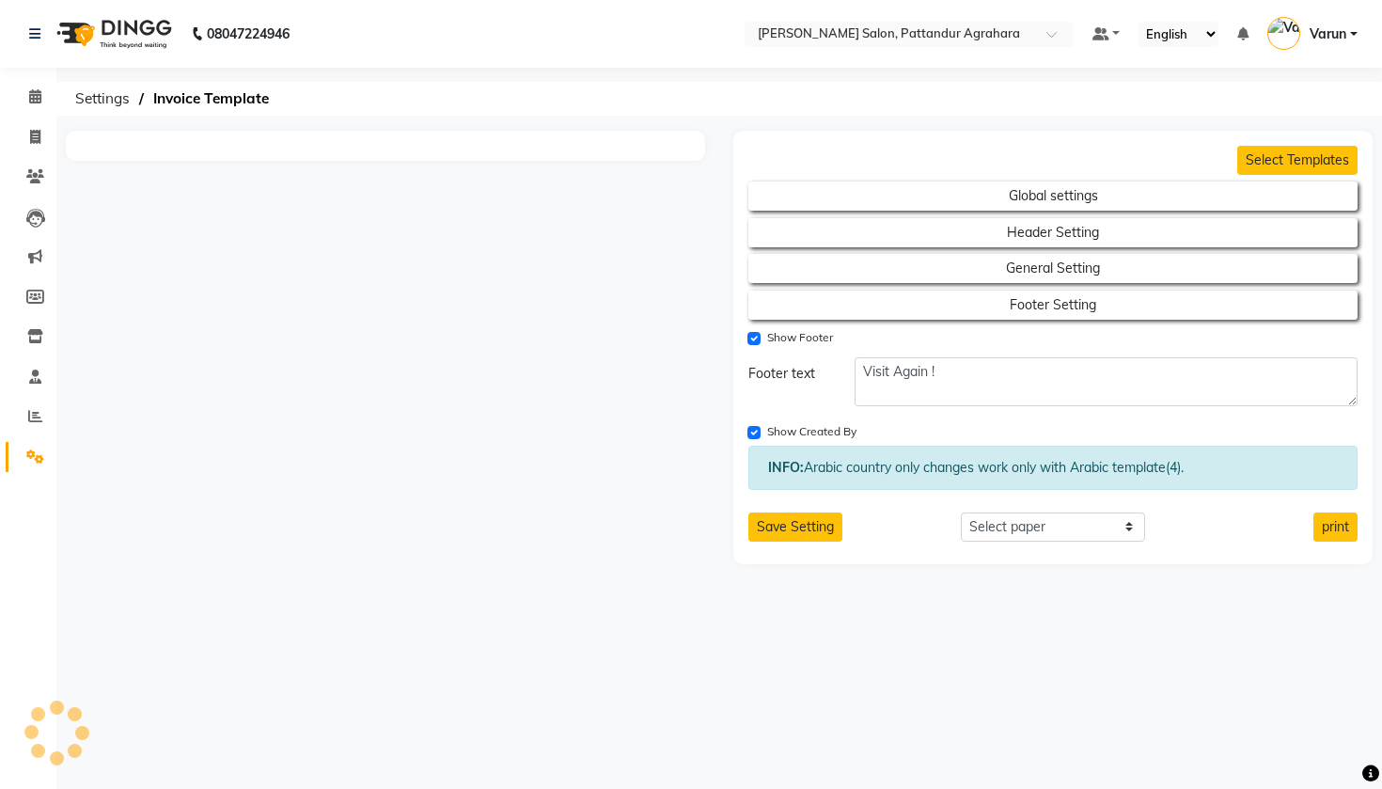
type textarea "Please visit again !"
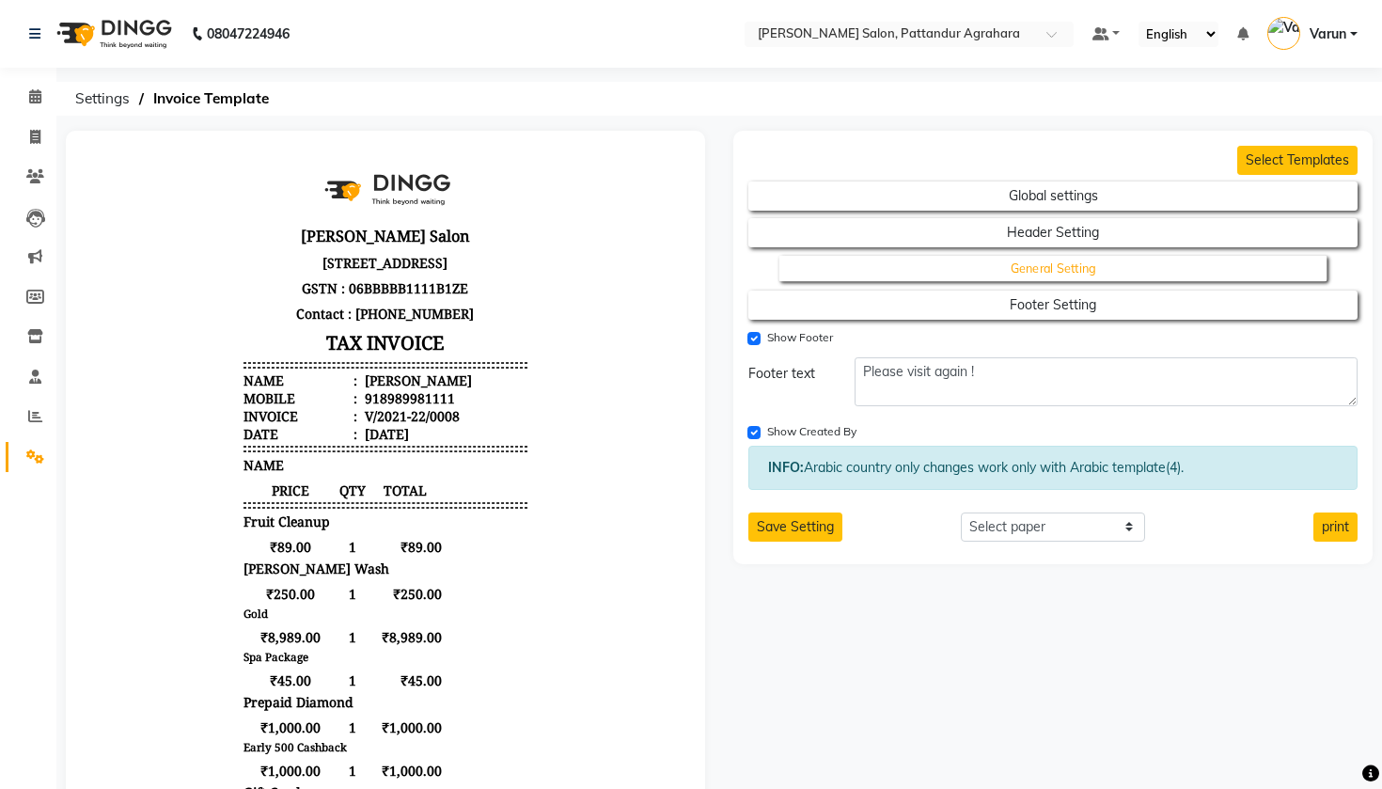
click at [940, 276] on button "General Setting" at bounding box center [1052, 269] width 548 height 26
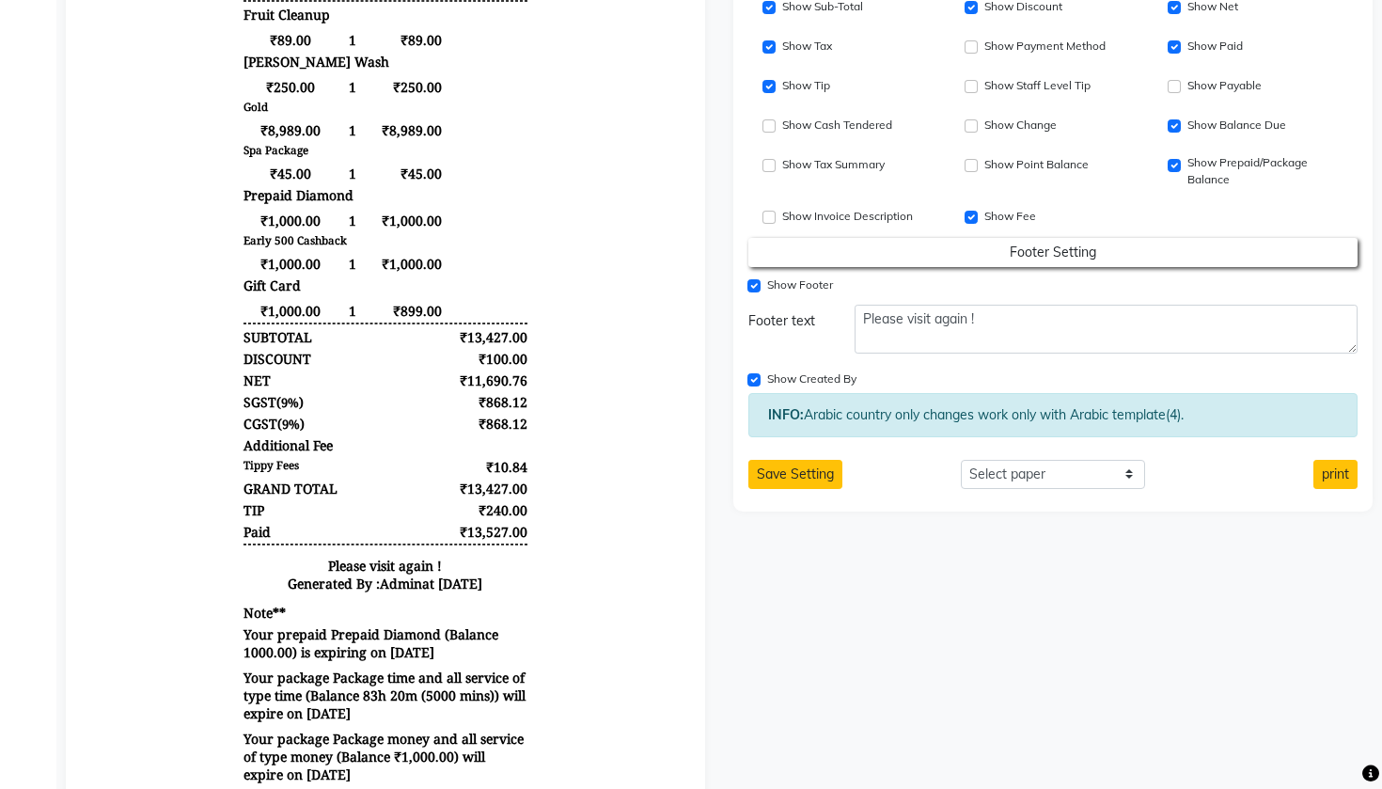
scroll to position [535, 0]
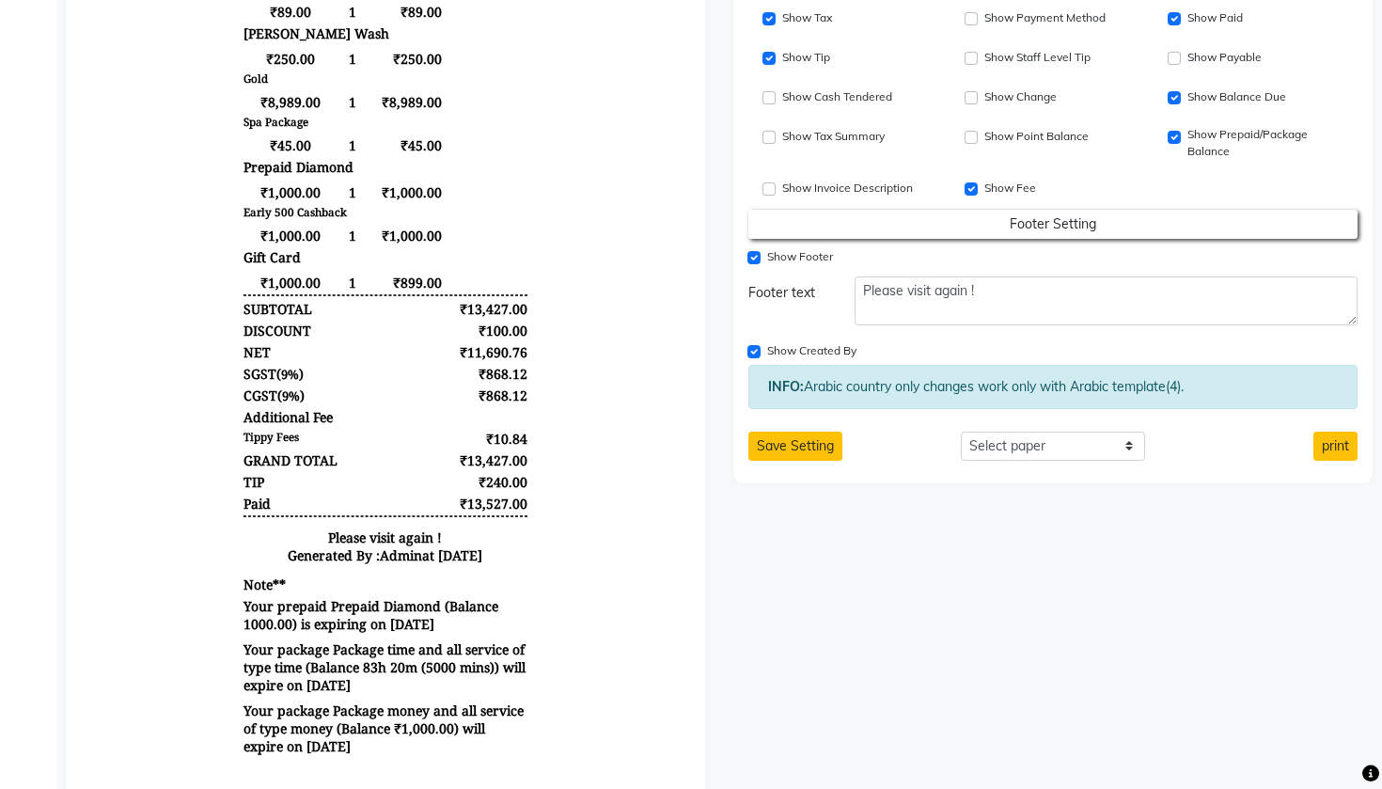
click at [754, 258] on input "Show Footer" at bounding box center [753, 257] width 13 height 13
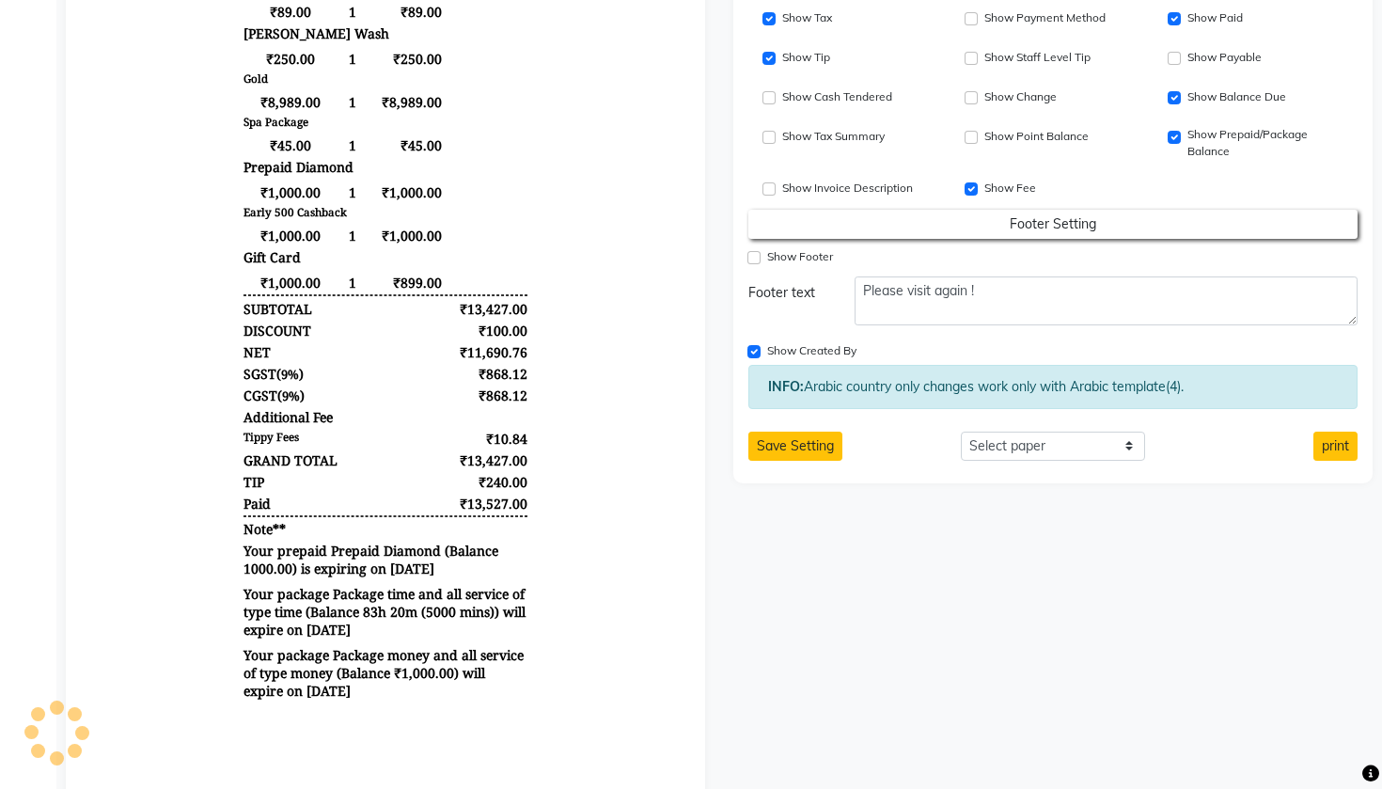
scroll to position [0, 0]
click at [754, 258] on input "Show Footer" at bounding box center [753, 257] width 13 height 13
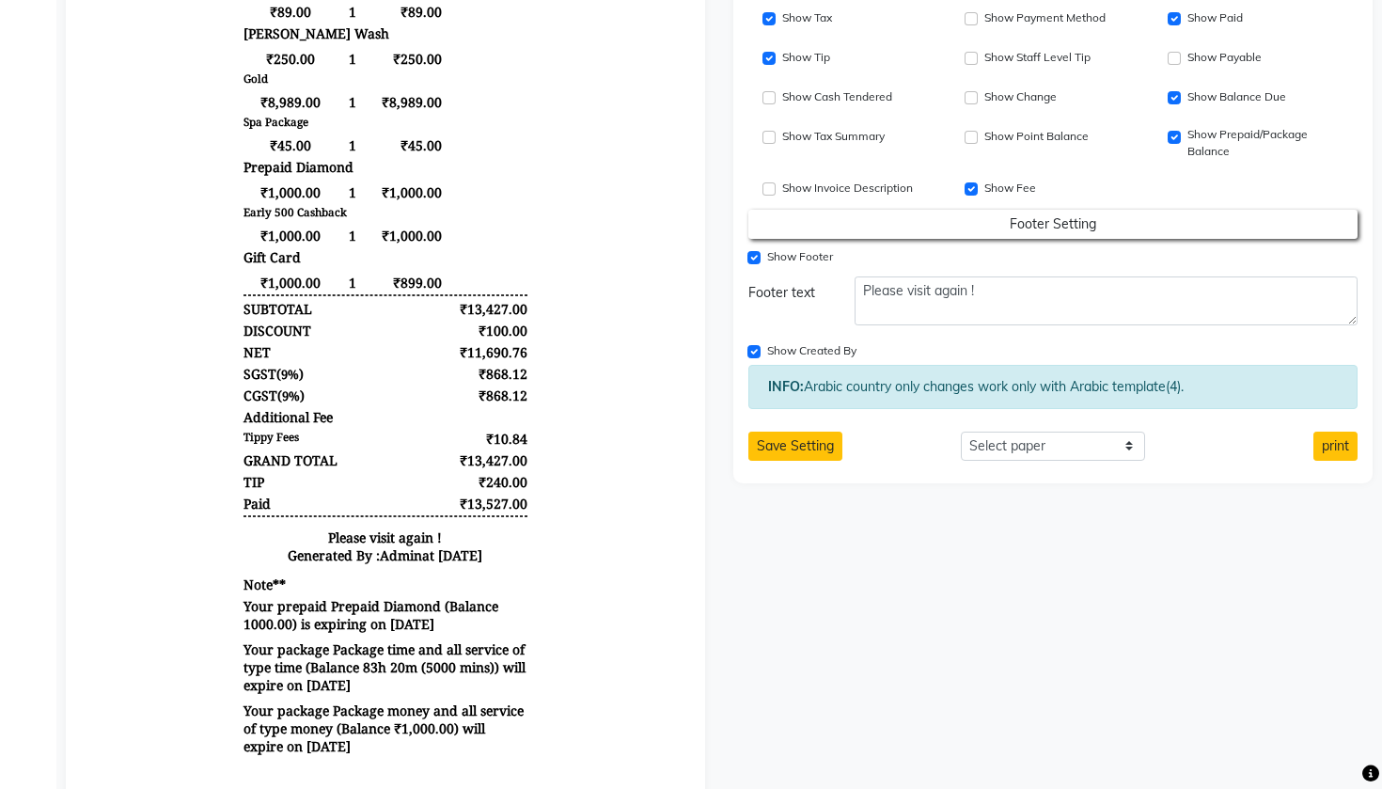
click at [754, 258] on input "Show Footer" at bounding box center [753, 257] width 13 height 13
checkbox input "false"
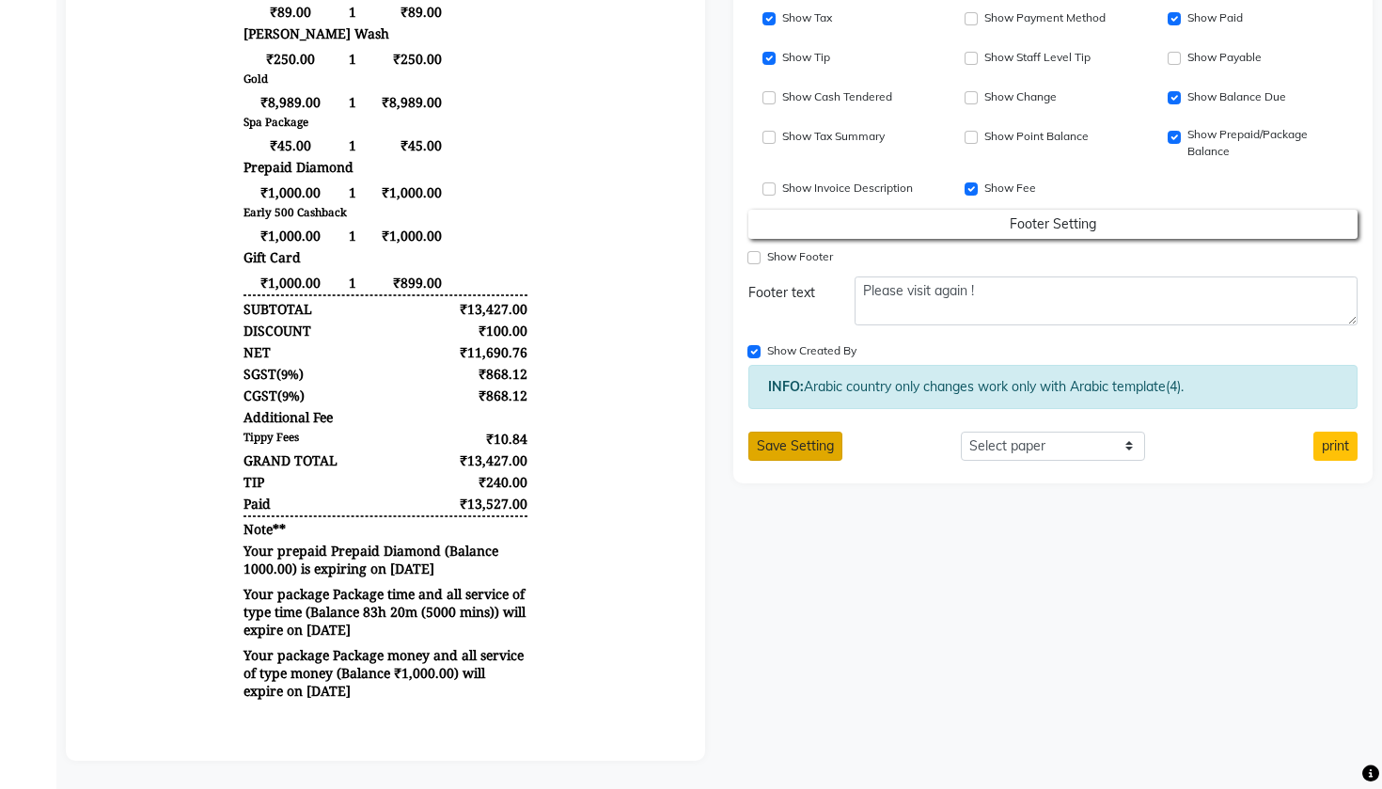
click at [793, 456] on button "Save Setting" at bounding box center [795, 445] width 94 height 29
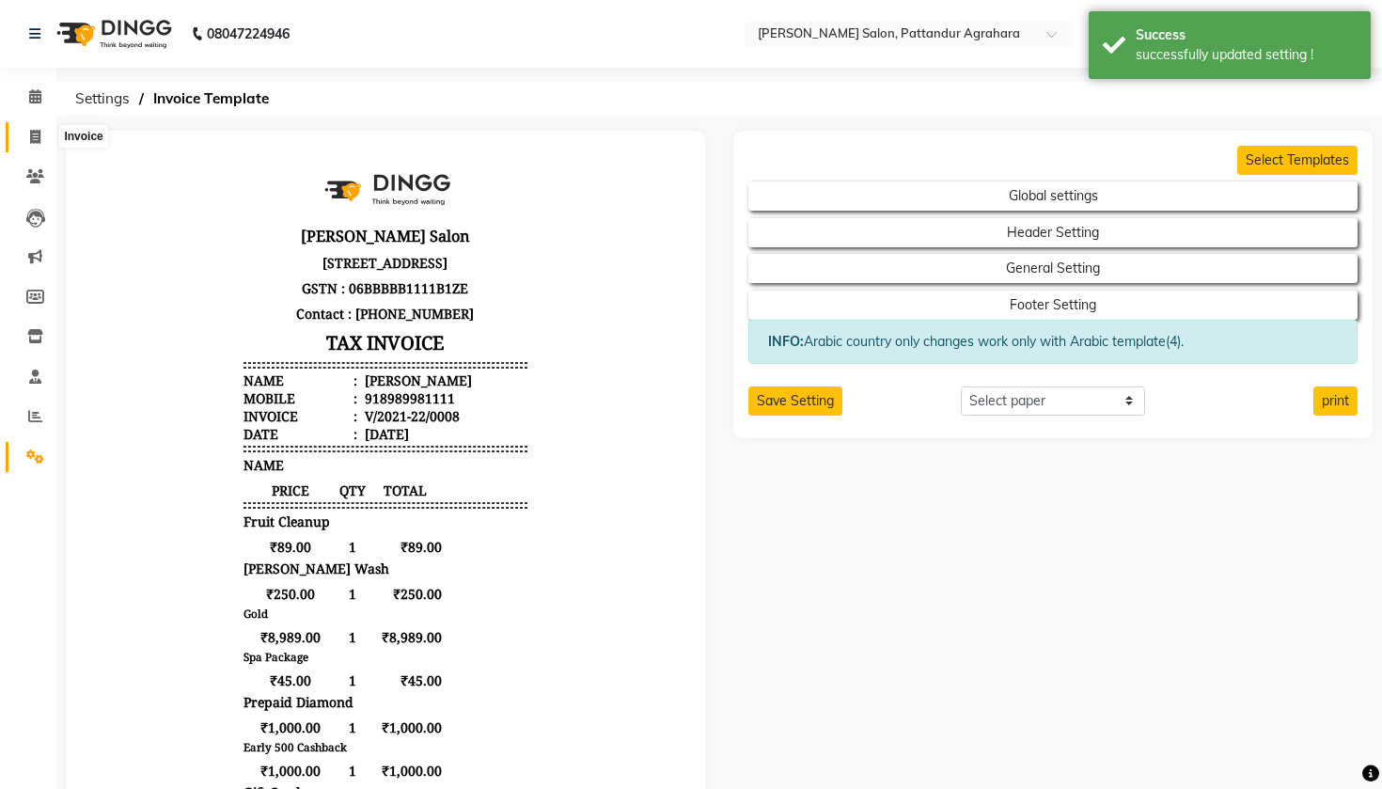
click at [33, 143] on span at bounding box center [35, 138] width 33 height 22
select select "service"
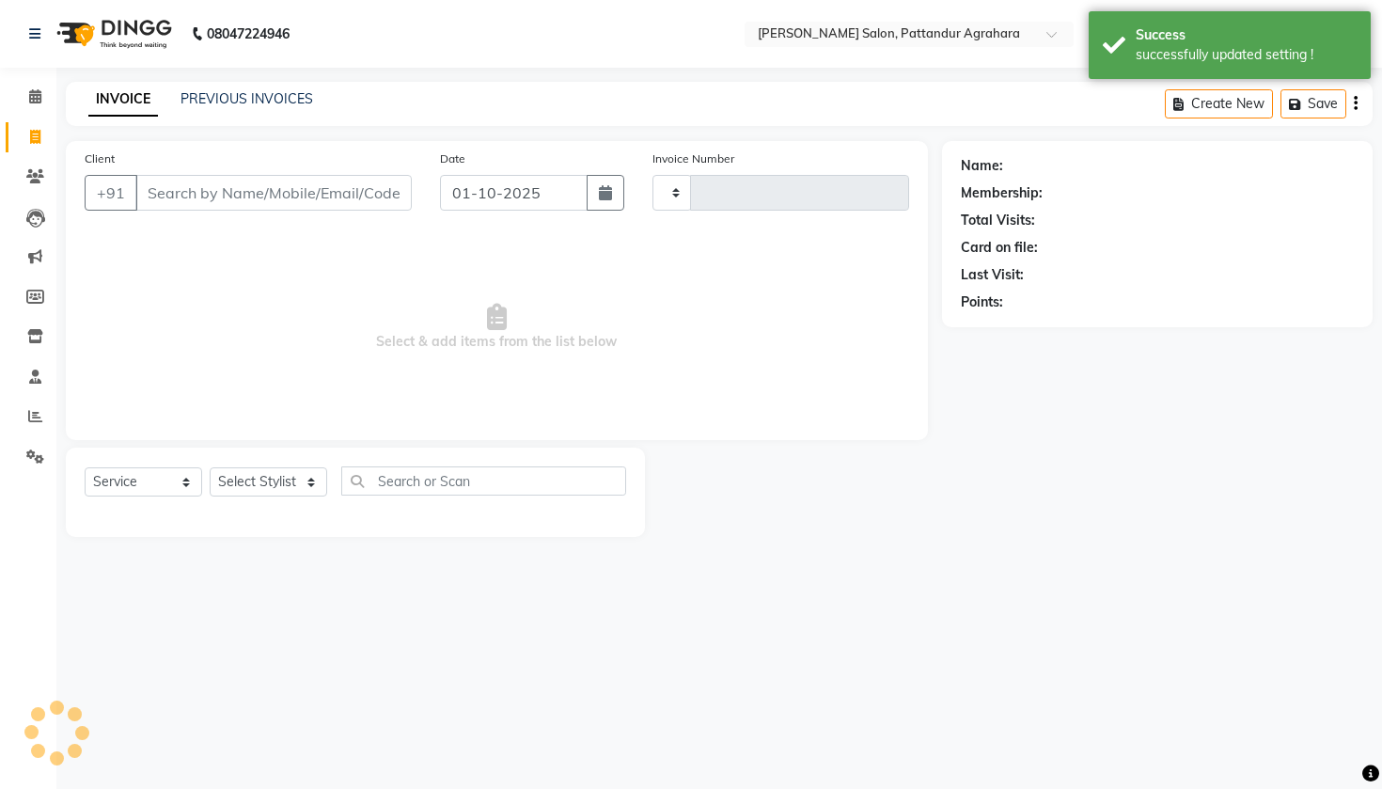
type input "0092"
select select "9009"
click at [237, 99] on link "PREVIOUS INVOICES" at bounding box center [246, 98] width 133 height 17
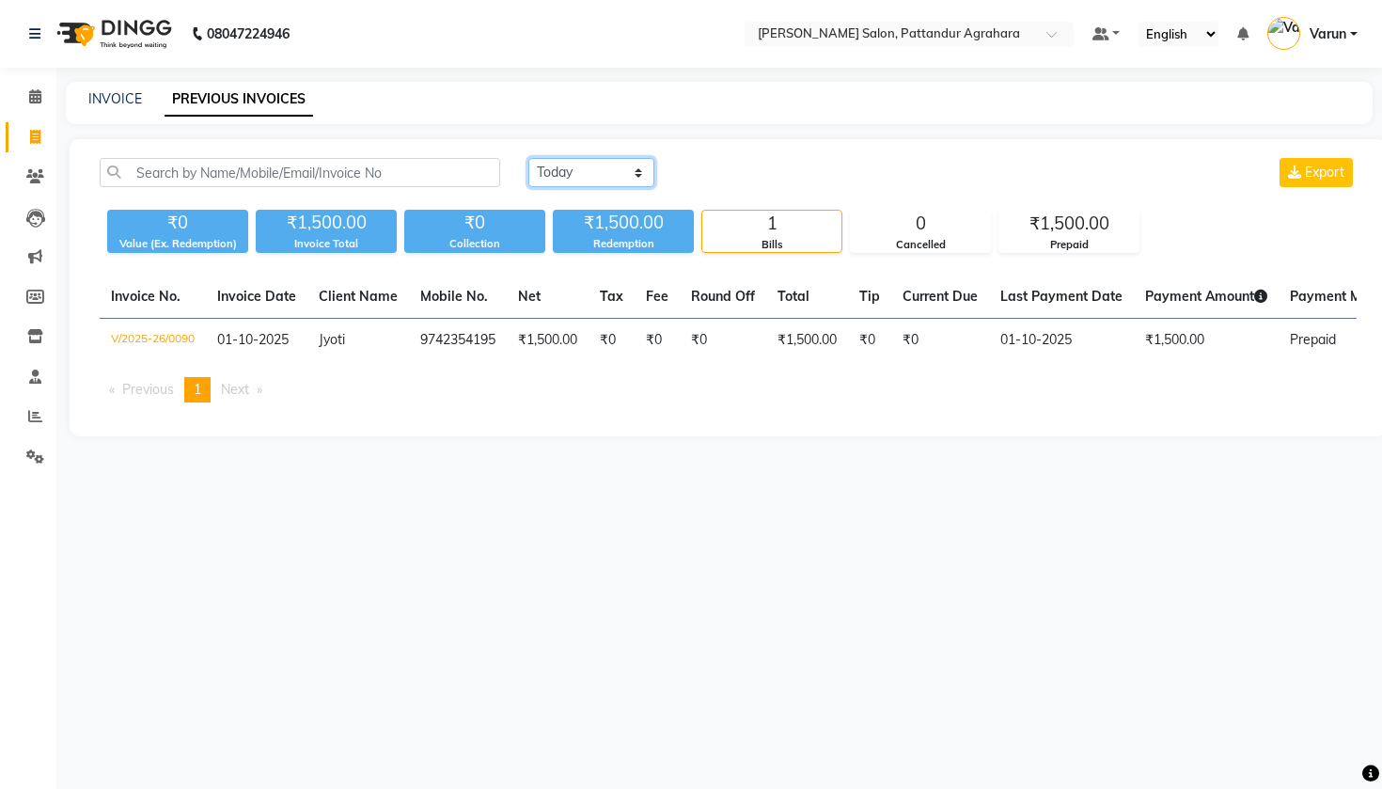
select select "yesterday"
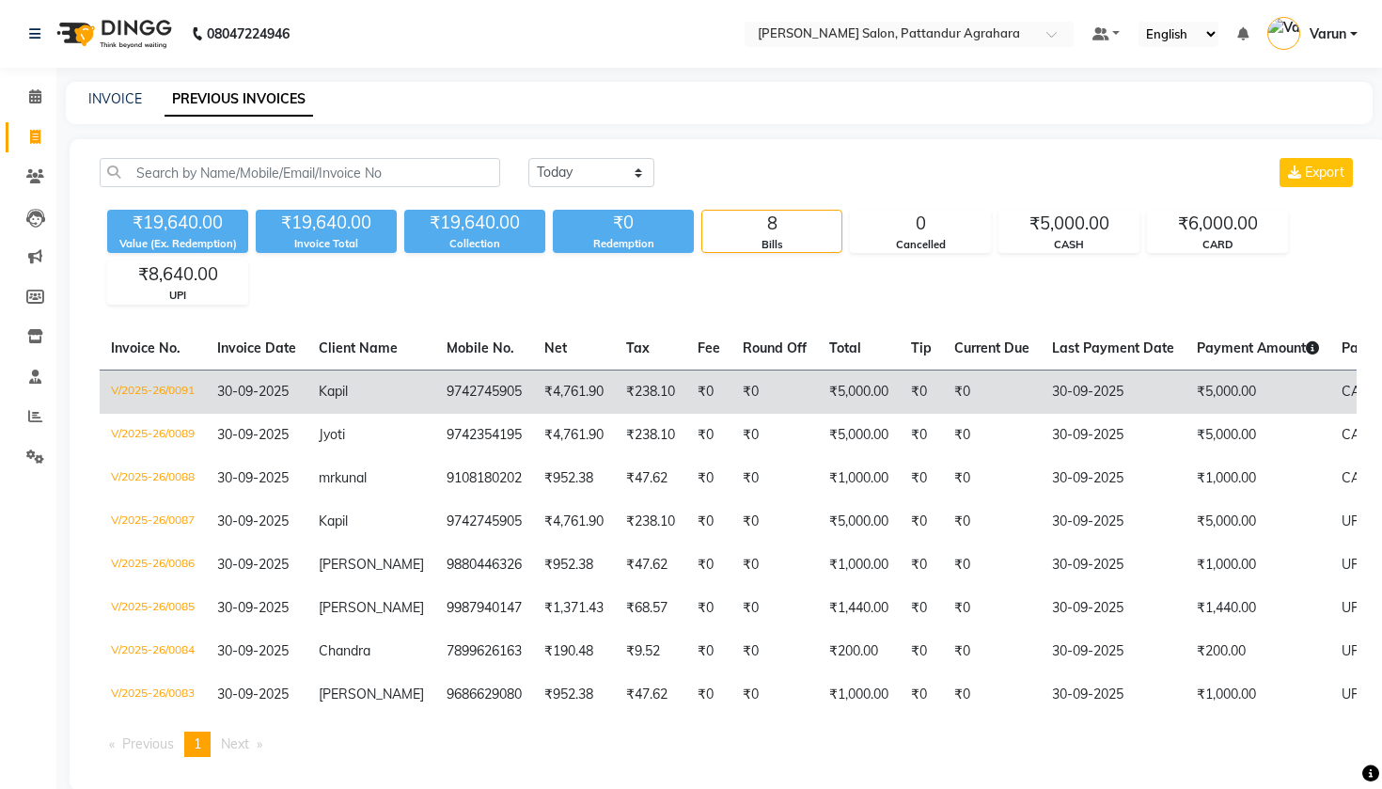
click at [178, 386] on td "V/2025-26/0091" at bounding box center [153, 391] width 106 height 44
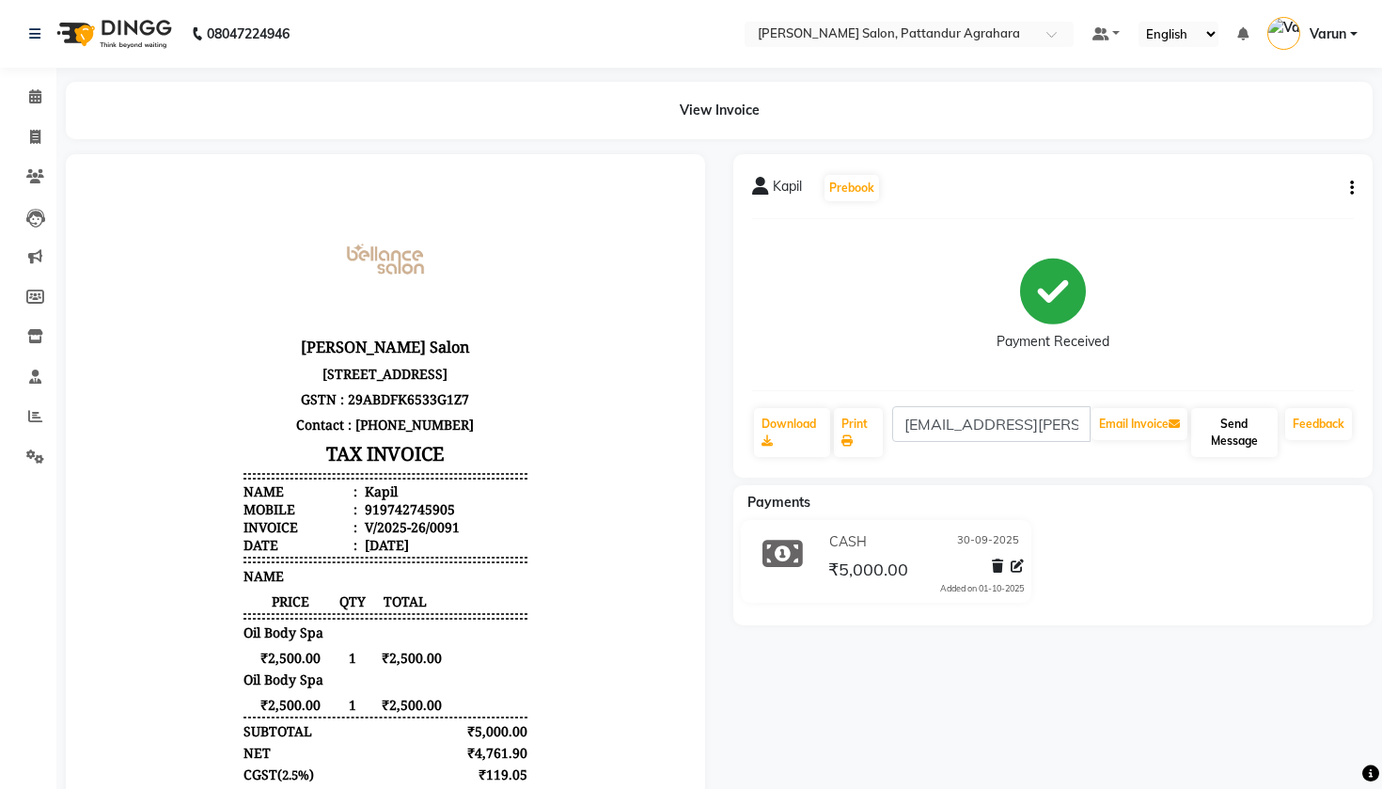
click at [1230, 442] on button "Send Message" at bounding box center [1234, 432] width 86 height 49
